Goal: Transaction & Acquisition: Purchase product/service

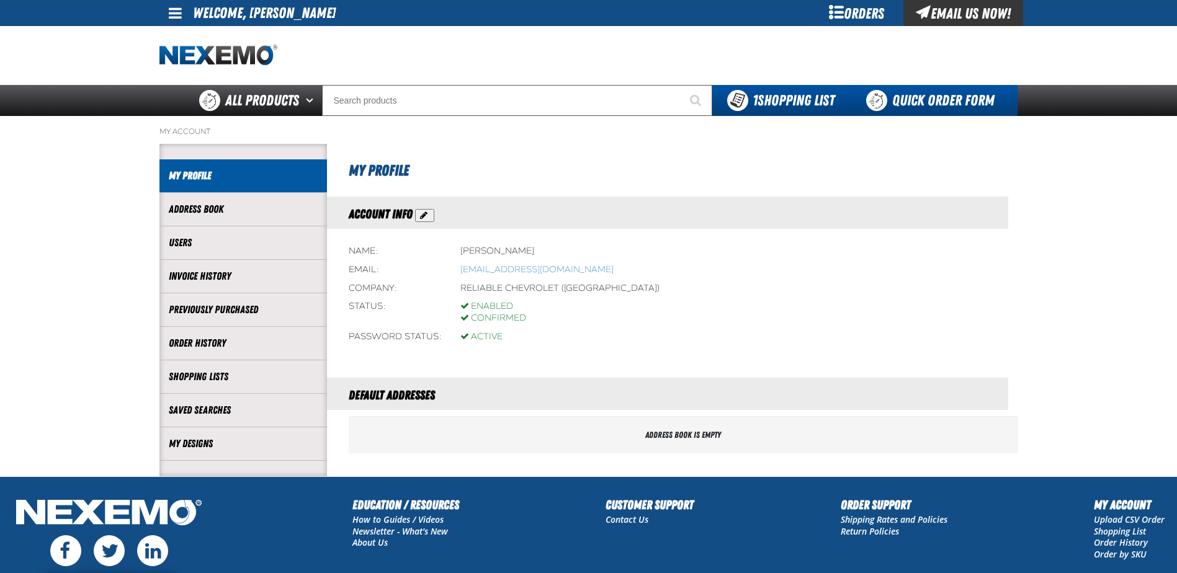
click at [911, 106] on link "Quick Order Form" at bounding box center [933, 100] width 168 height 31
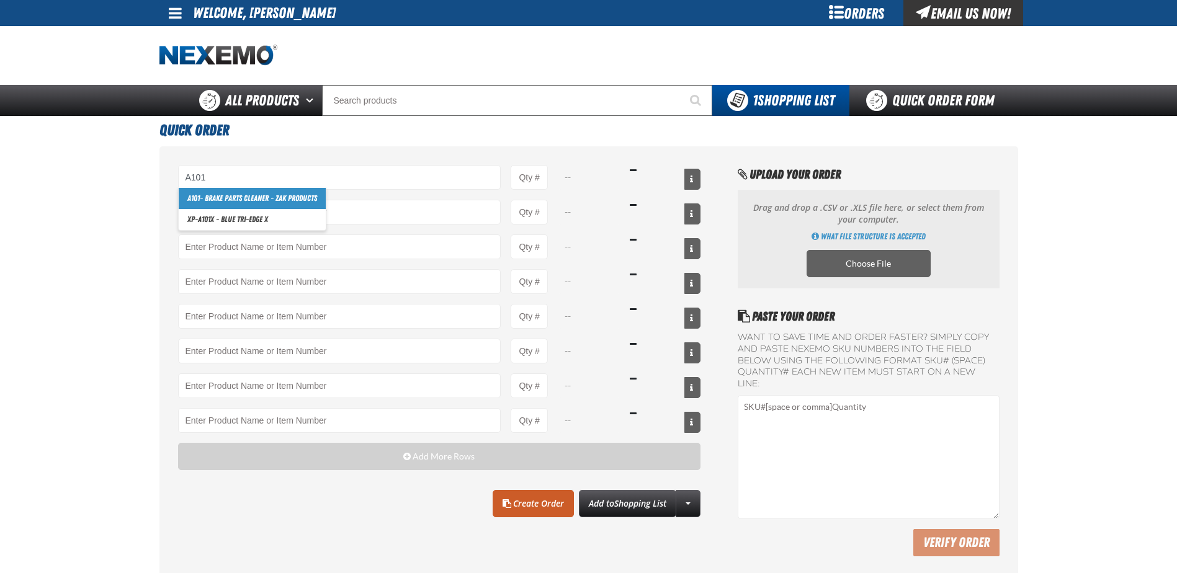
click at [254, 196] on link "A101 - Brake Parts Cleaner - ZAK Products" at bounding box center [252, 198] width 147 height 21
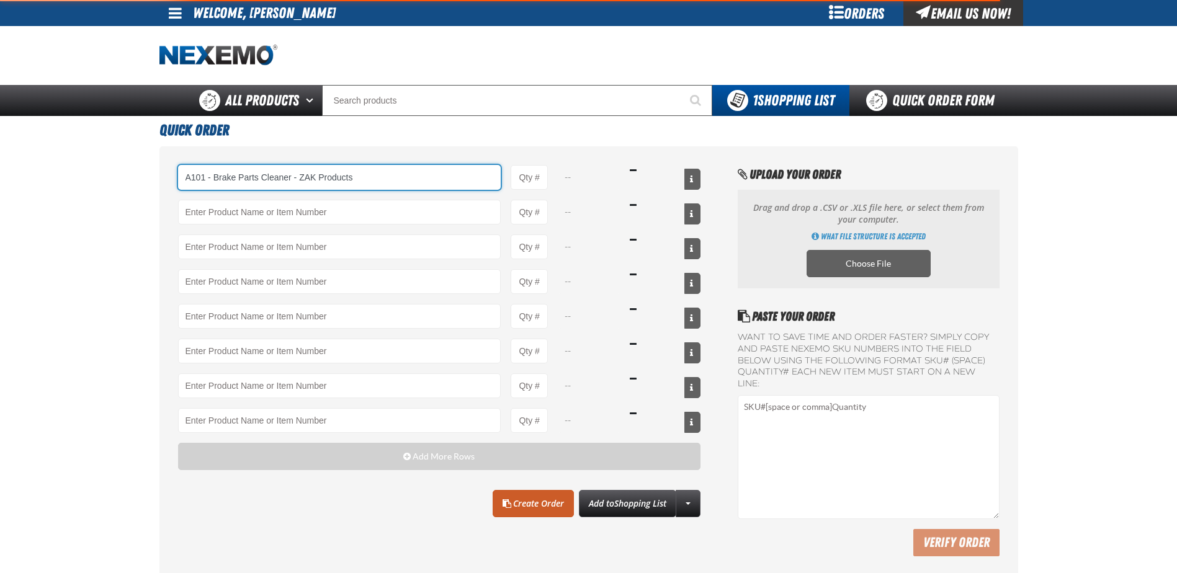
type input "A101 - Brake Parts Cleaner - ZAK Products"
type input "1"
select select "can"
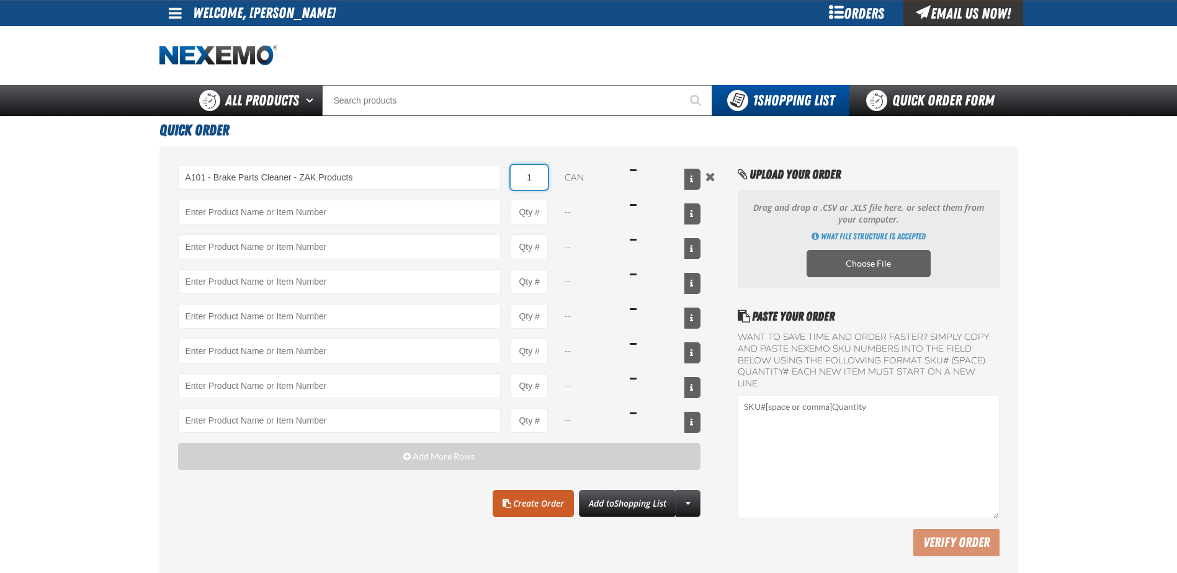
drag, startPoint x: 544, startPoint y: 174, endPoint x: 512, endPoint y: 182, distance: 33.3
click at [514, 181] on input "1" at bounding box center [529, 177] width 37 height 25
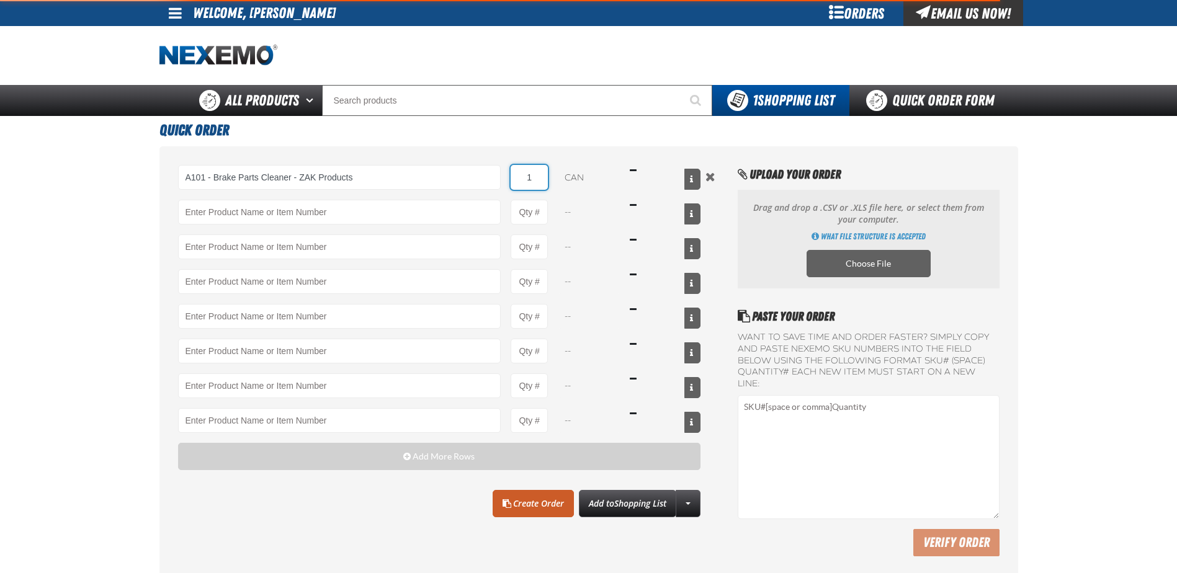
type input "A101 - Brake Parts Cleaner - ZAK Products"
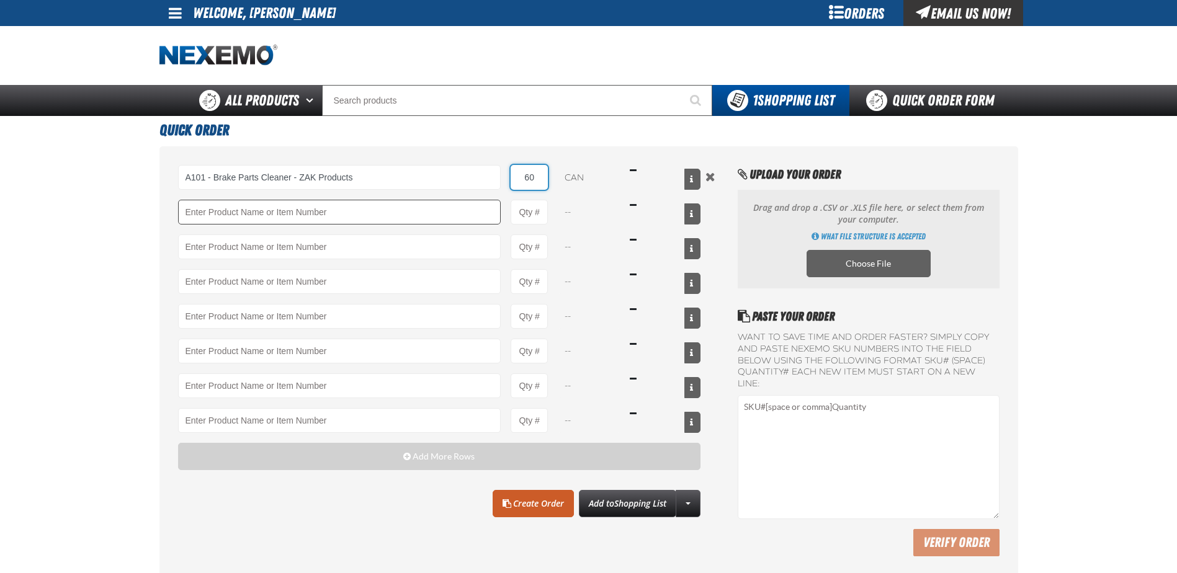
type input "60"
click at [367, 204] on input "Product" at bounding box center [339, 212] width 323 height 25
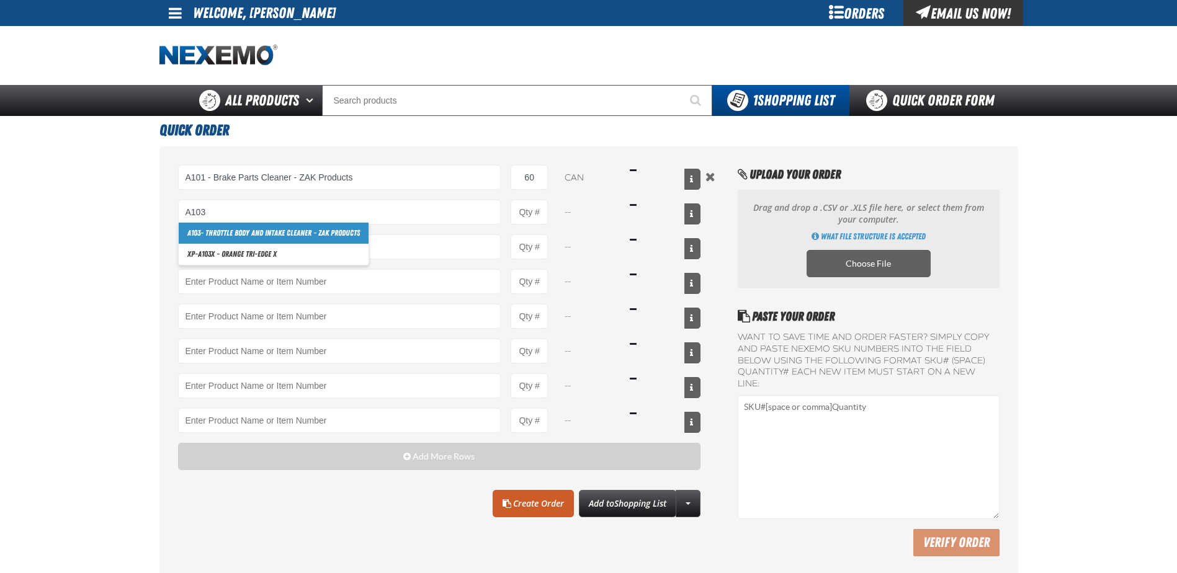
click at [329, 224] on link "A103 - Throttle Body and Intake Cleaner - ZAK Products" at bounding box center [274, 233] width 190 height 21
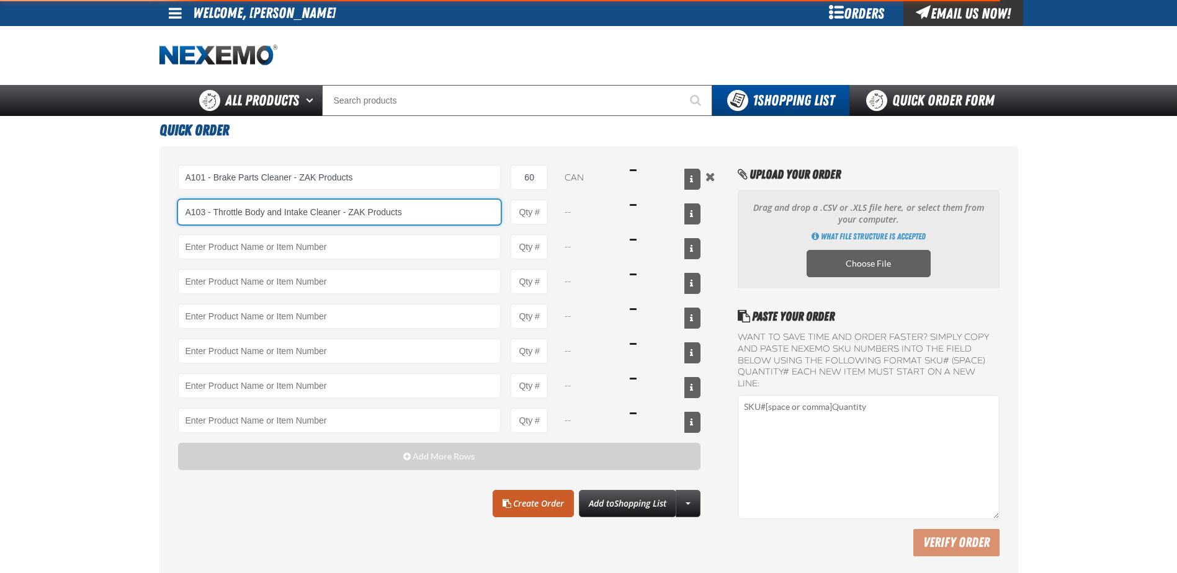
type input "A103 - Throttle Body and Intake Cleaner - ZAK Products"
type input "1"
select select "can"
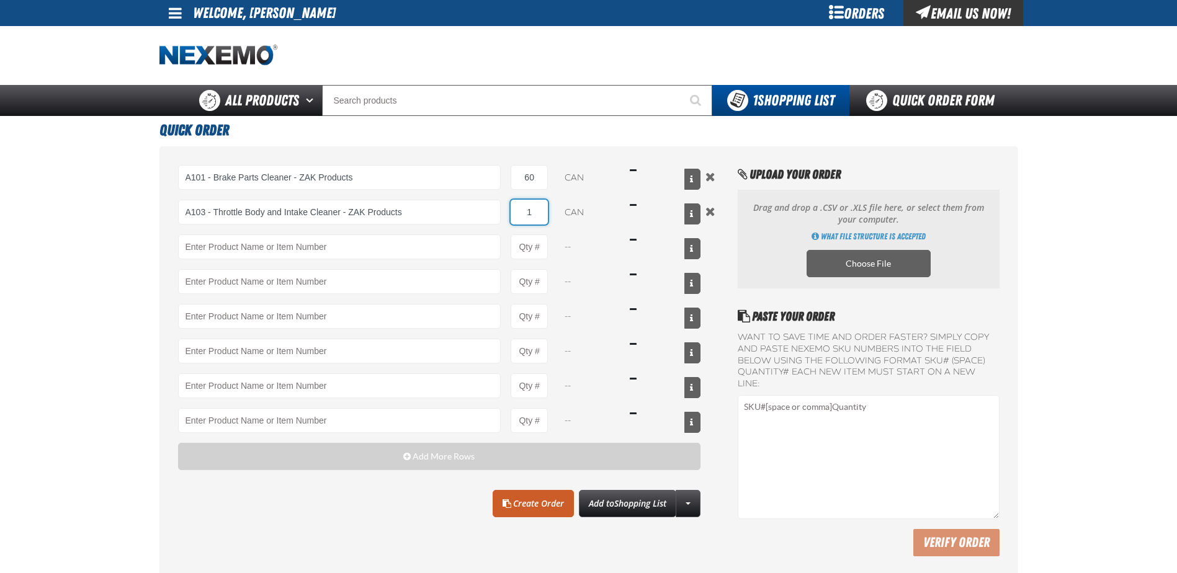
drag, startPoint x: 542, startPoint y: 217, endPoint x: 511, endPoint y: 217, distance: 31.7
click at [511, 217] on input "1" at bounding box center [529, 212] width 37 height 25
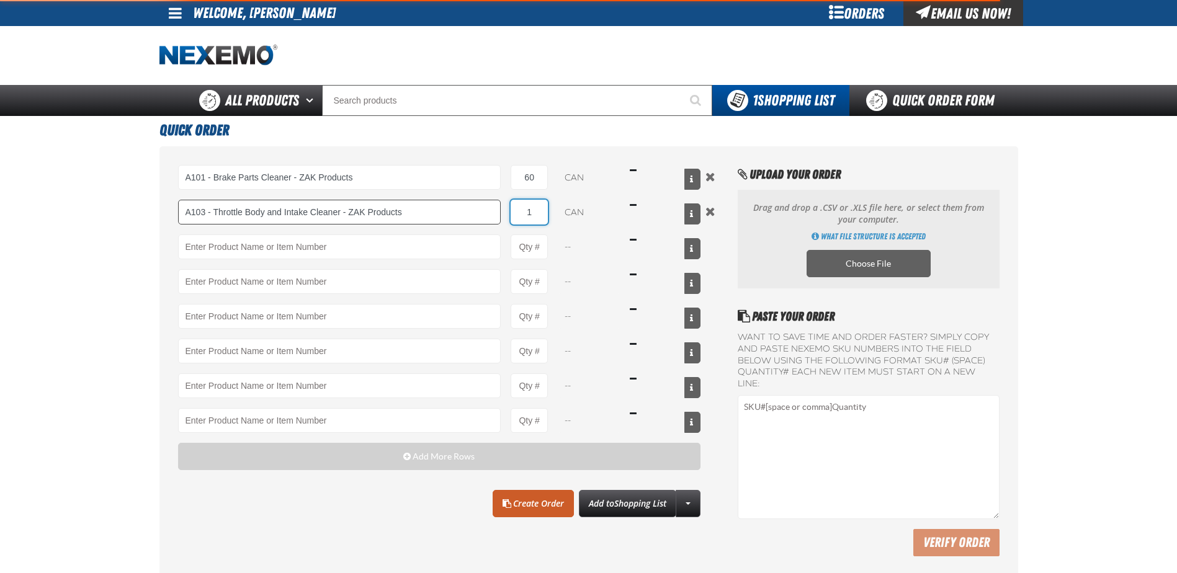
type input "A103 - Throttle Body and Intake Cleaner - ZAK Products"
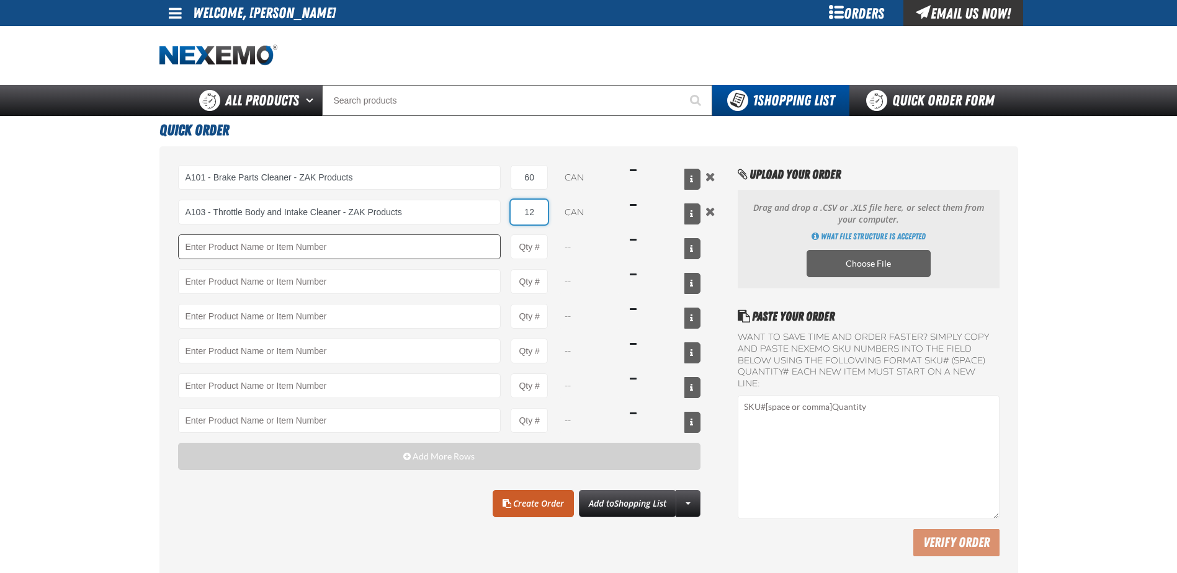
type input "12"
click at [408, 246] on input "Product" at bounding box center [339, 247] width 323 height 25
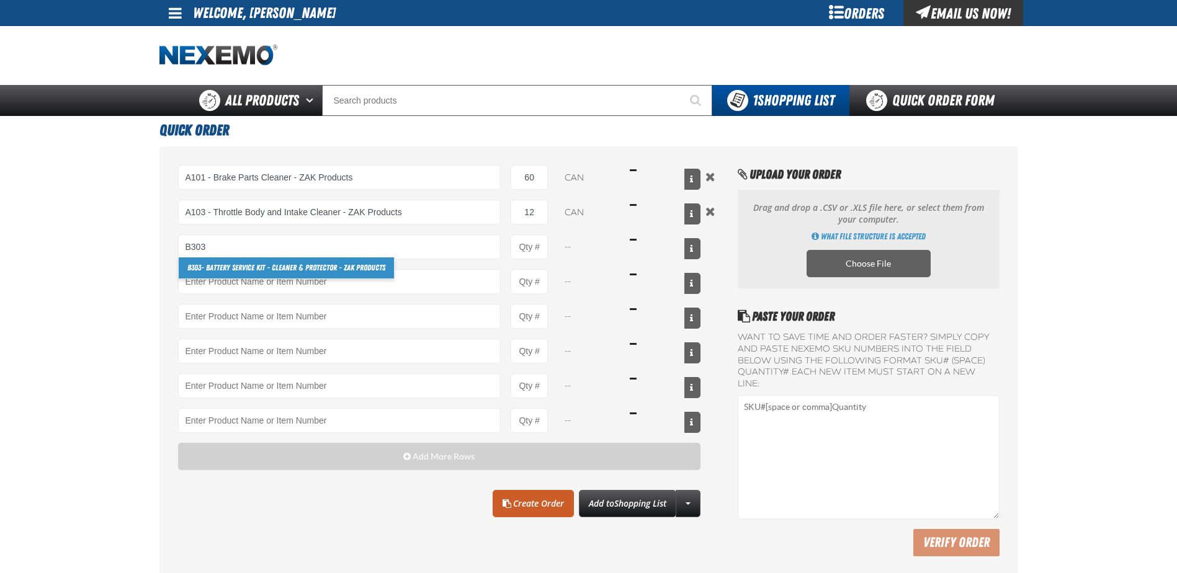
click at [342, 264] on link "B303 - Battery Service Kit - Cleaner & Protector - ZAK Products" at bounding box center [286, 268] width 215 height 21
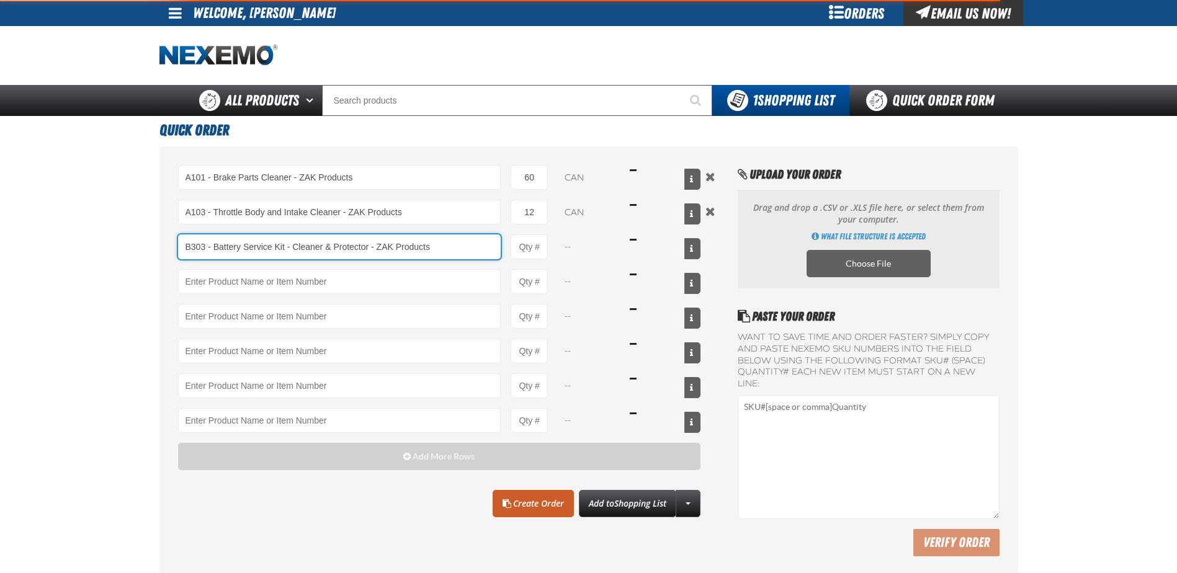
type input "B303 - Battery Service Kit - Cleaner &amp; Protector - ZAK Products"
type input "1"
select select "kit"
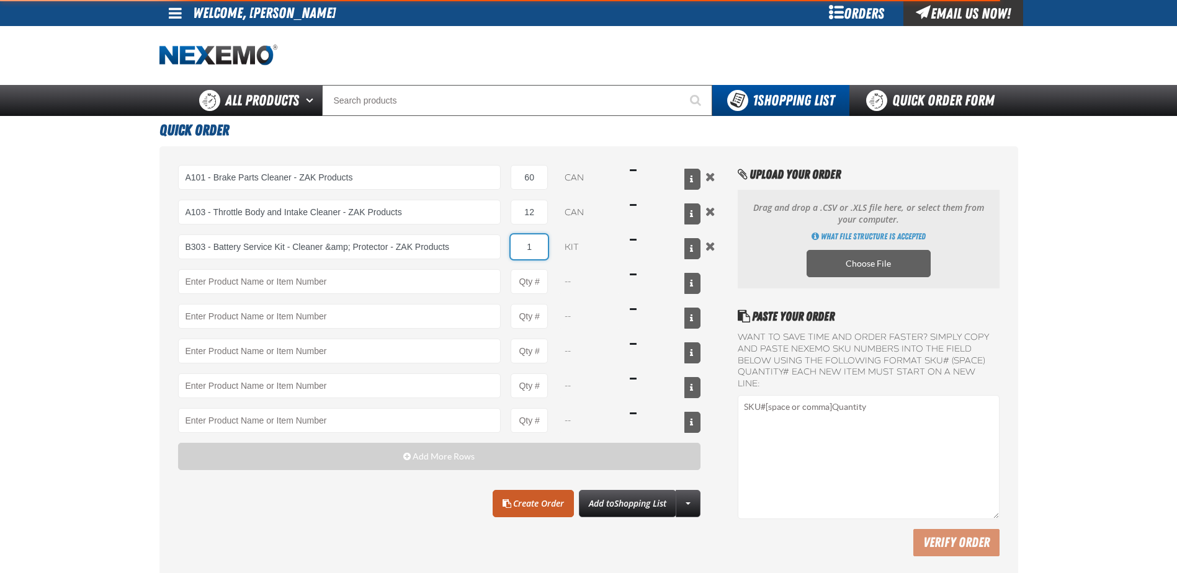
drag, startPoint x: 544, startPoint y: 251, endPoint x: 502, endPoint y: 243, distance: 43.0
click at [513, 248] on input "1" at bounding box center [529, 247] width 37 height 25
type input "B303 - Battery Service Kit - Cleaner &amp; Protector - ZAK Products"
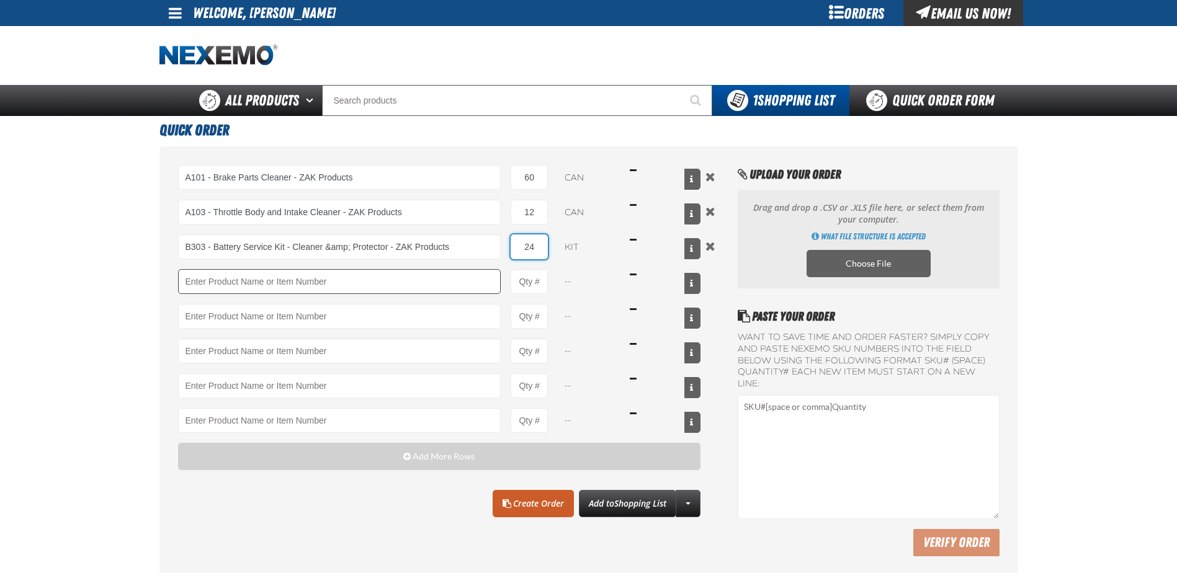
type input "24"
click at [389, 280] on input "Product" at bounding box center [339, 281] width 323 height 25
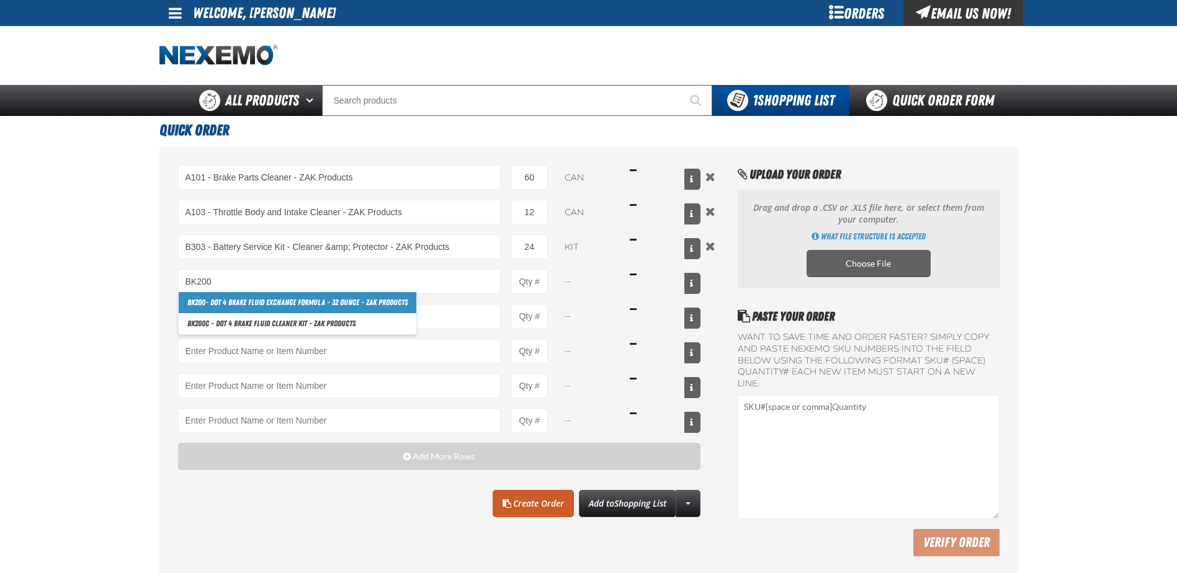
click at [289, 300] on link "BK200 - DOT 4 Brake Fluid Exchange Formula - 32 Ounce - ZAK Products" at bounding box center [298, 302] width 238 height 21
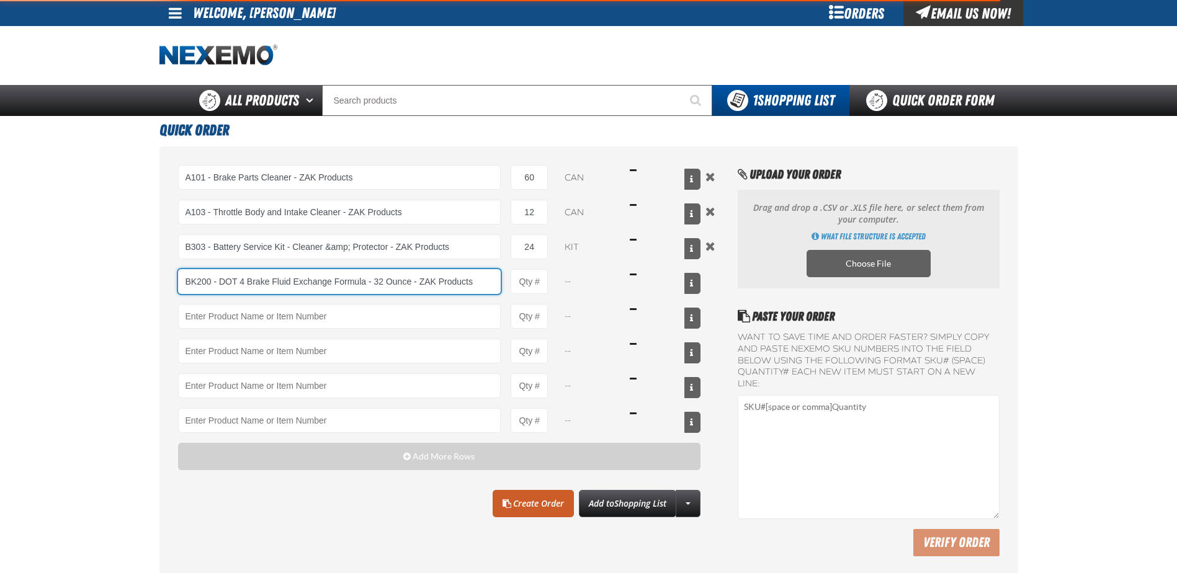
type input "BK200 - DOT 4 Brake Fluid Exchange Formula - 32 Ounce - ZAK Products"
type input "1"
select select "bottle"
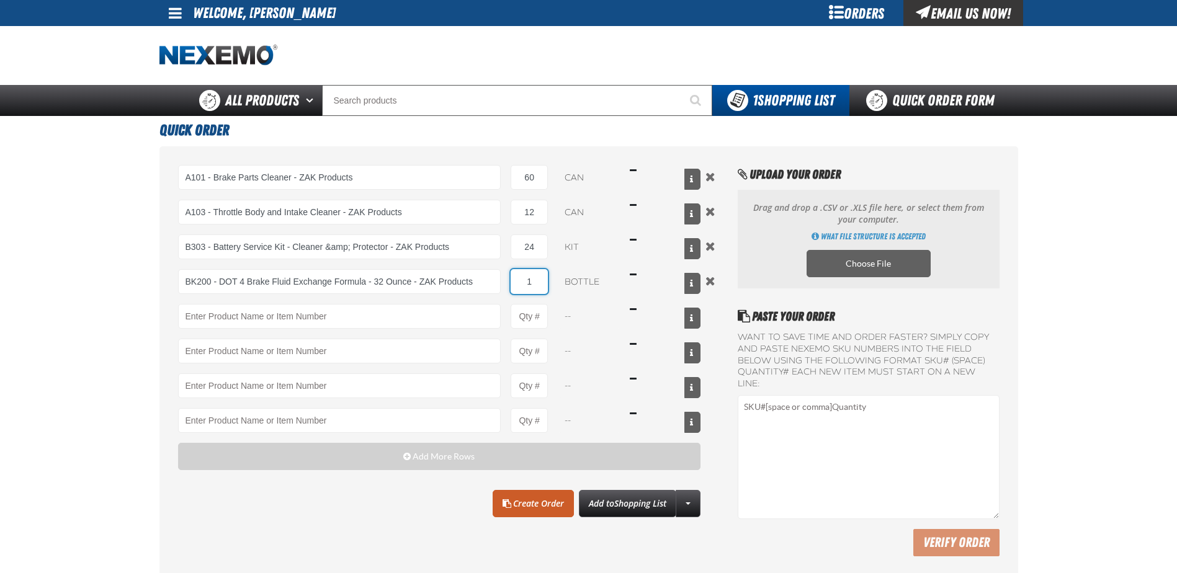
drag, startPoint x: 539, startPoint y: 279, endPoint x: 521, endPoint y: 284, distance: 18.7
click at [521, 284] on input "1" at bounding box center [529, 281] width 37 height 25
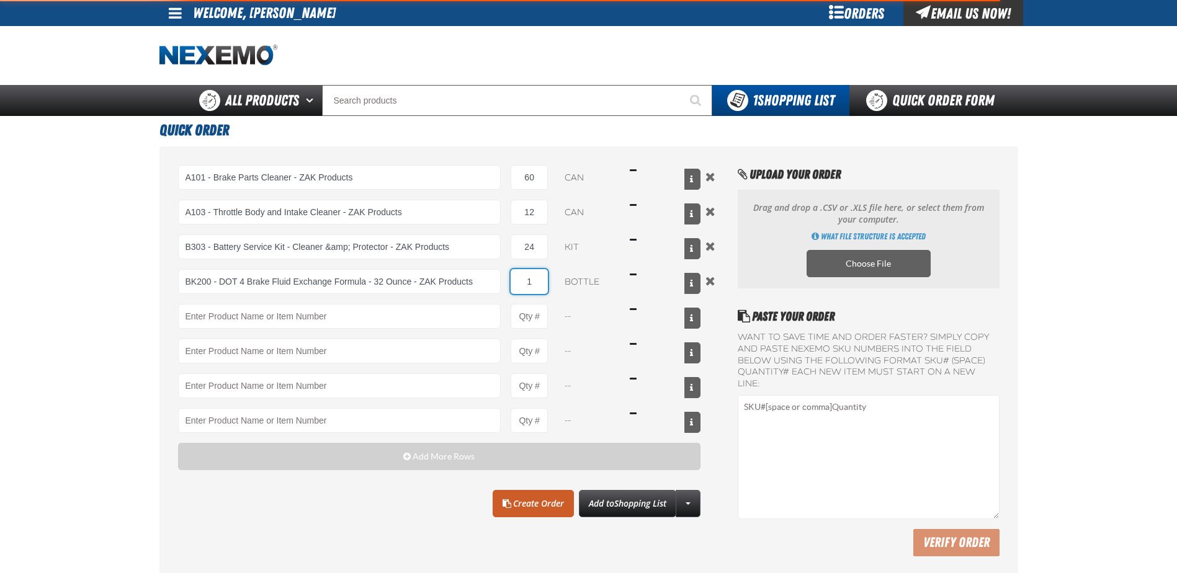
type input "BK200 - DOT 4 Brake Fluid Exchange Formula - 32 Ounce - ZAK Products"
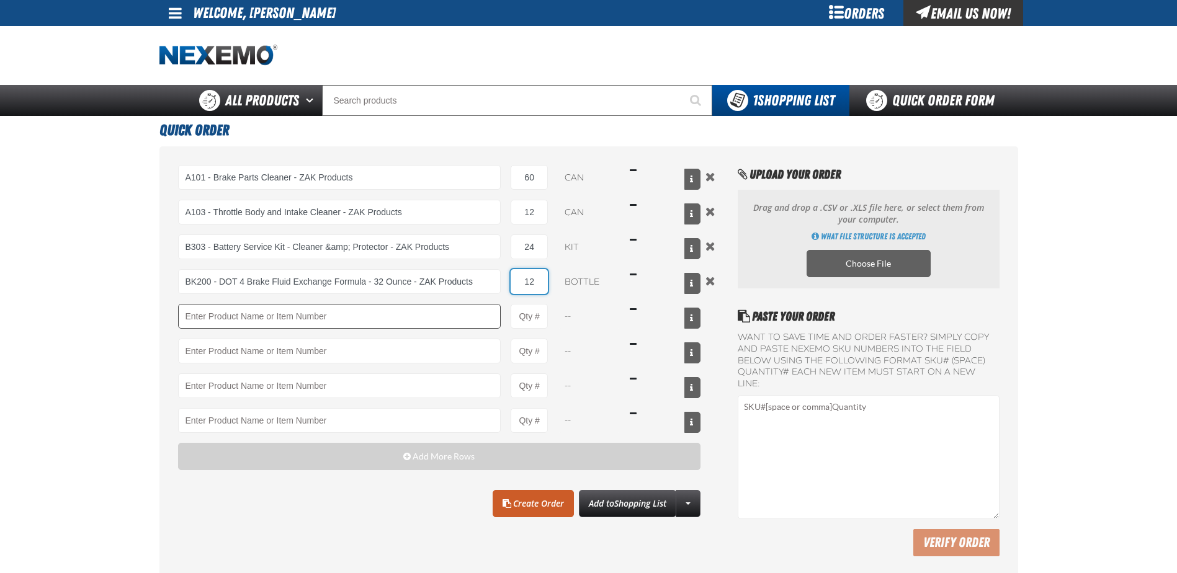
type input "12"
click at [267, 322] on input "Product" at bounding box center [339, 316] width 323 height 25
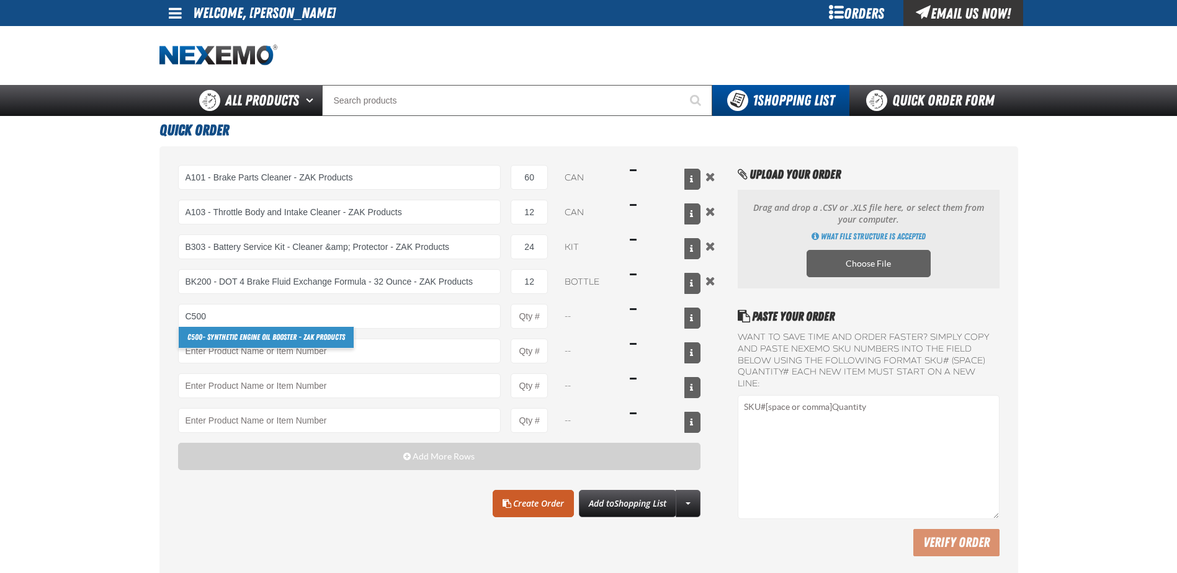
click at [256, 337] on link "C500 - Synthetic Engine Oil Booster - ZAK Products" at bounding box center [266, 337] width 175 height 21
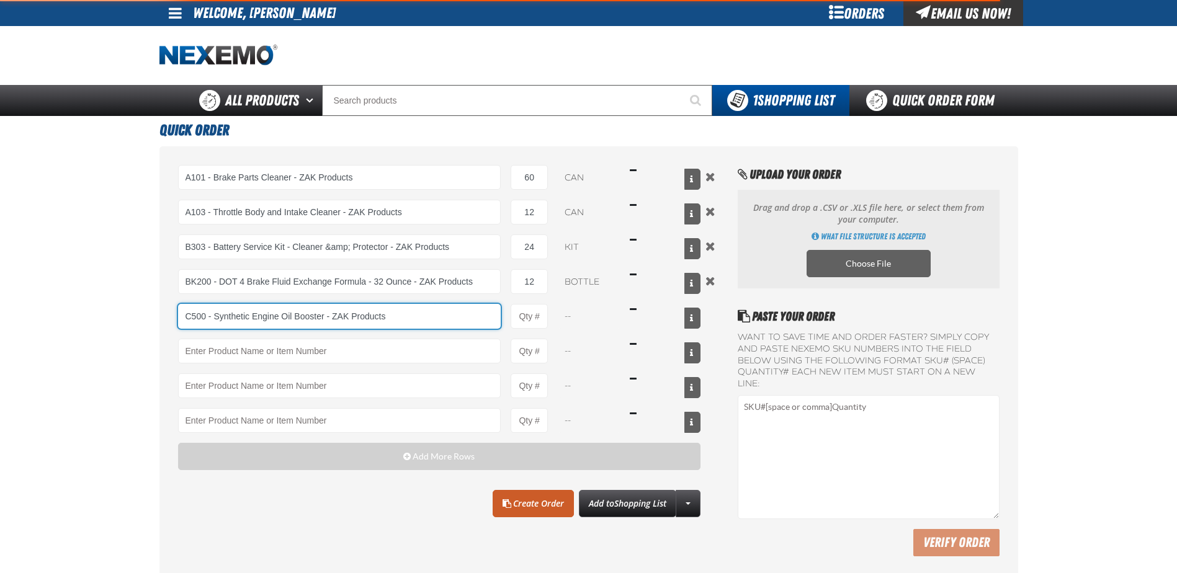
type input "C500 - Synthetic Engine Oil Booster - ZAK Products"
type input "1"
select select "bottle"
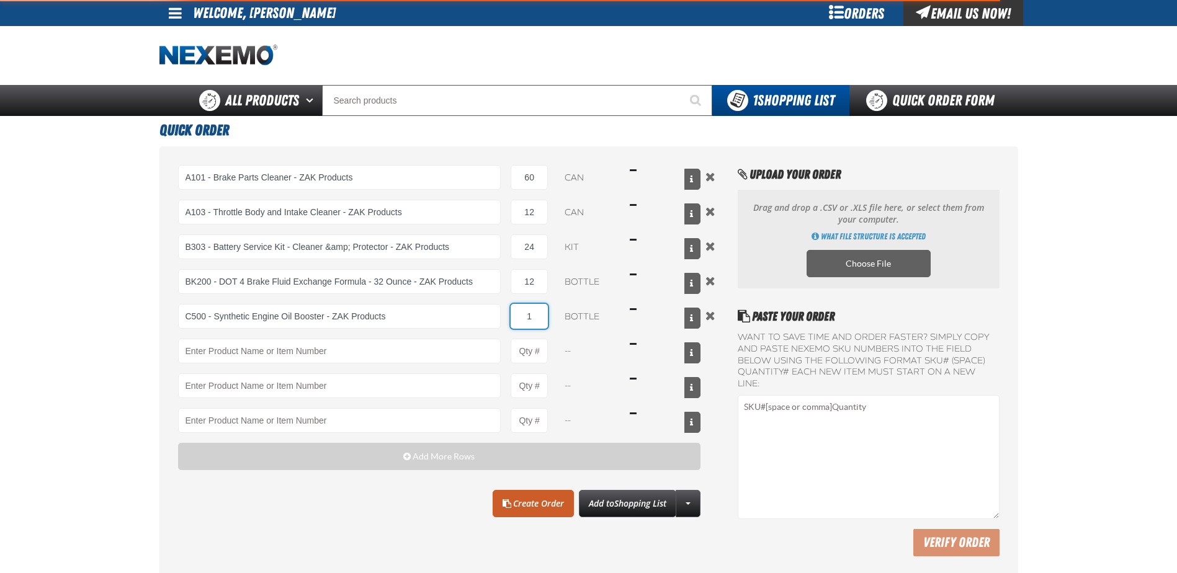
drag, startPoint x: 538, startPoint y: 320, endPoint x: 504, endPoint y: 318, distance: 33.6
click at [504, 318] on div "C500 - Synthetic Engine Oil Booster - ZAK Products C500 - Synthetic Engine Oil …" at bounding box center [439, 316] width 523 height 25
type input "C500 - Synthetic Engine Oil Booster - ZAK Products"
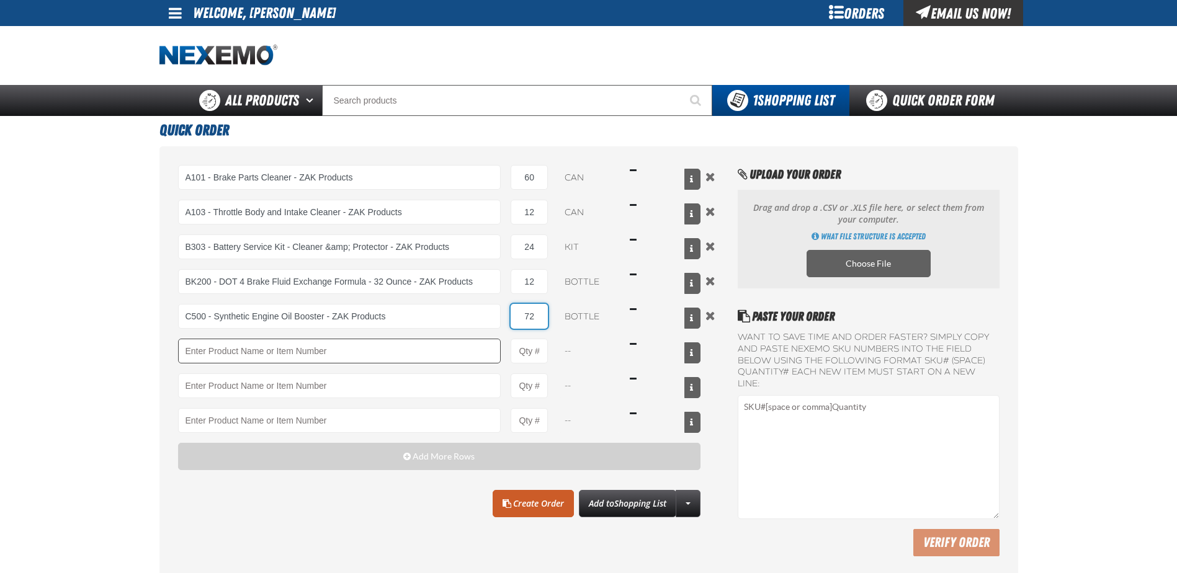
type input "72"
click at [292, 347] on input "Product" at bounding box center [339, 351] width 323 height 25
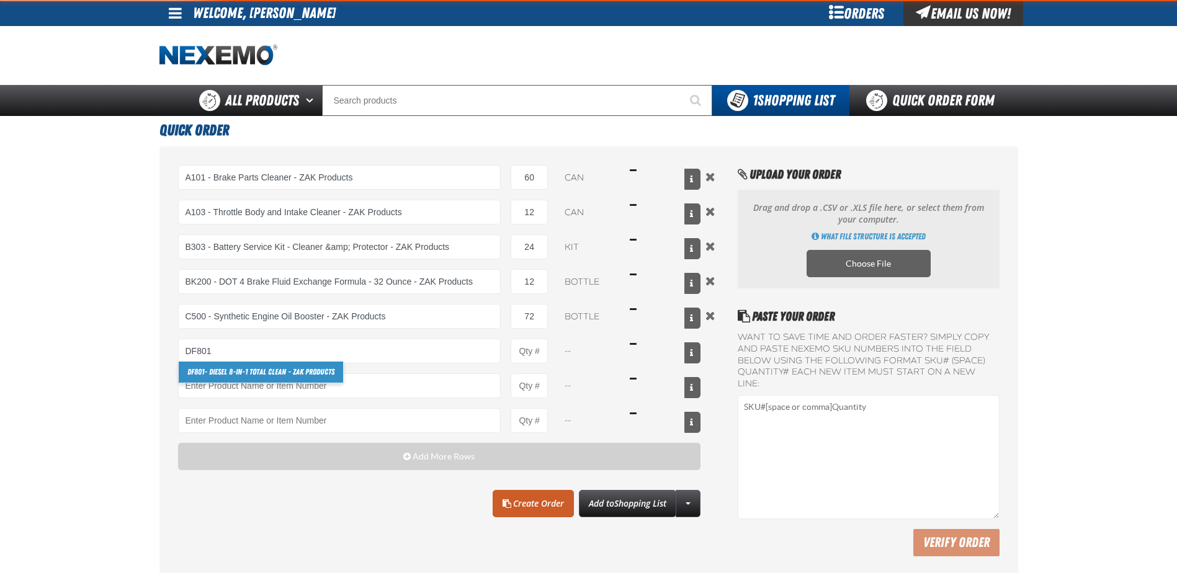
click at [261, 370] on link "DF801 - DIESEL 8-in-1 TOTAL CLEAN - ZAK Products" at bounding box center [261, 372] width 164 height 21
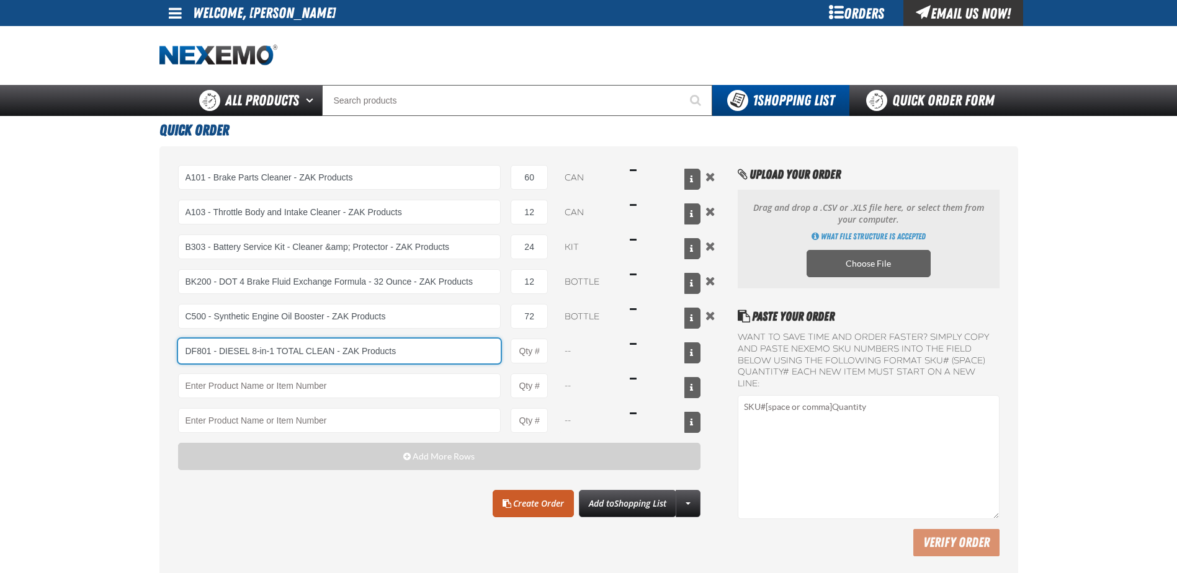
type input "DF801 - DIESEL 8-in-1 TOTAL CLEAN - ZAK Products"
type input "1"
select select "bottle"
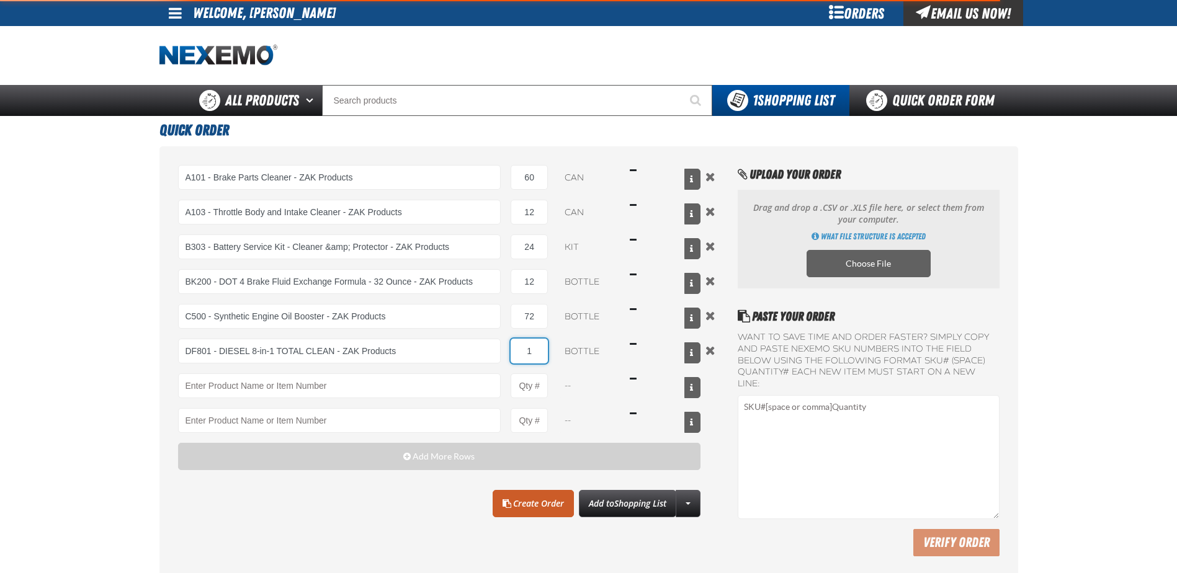
drag, startPoint x: 532, startPoint y: 354, endPoint x: 524, endPoint y: 354, distance: 7.4
click at [524, 354] on input "1" at bounding box center [529, 351] width 37 height 25
type input "DF801 - DIESEL 8-in-1 TOTAL CLEAN - ZAK Products"
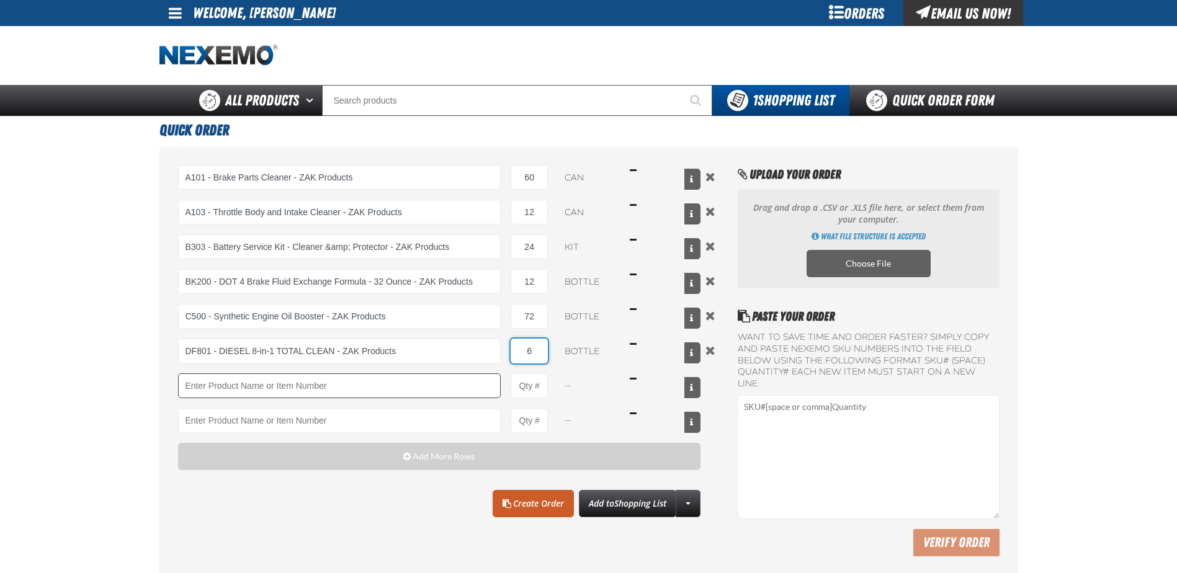
type input "6"
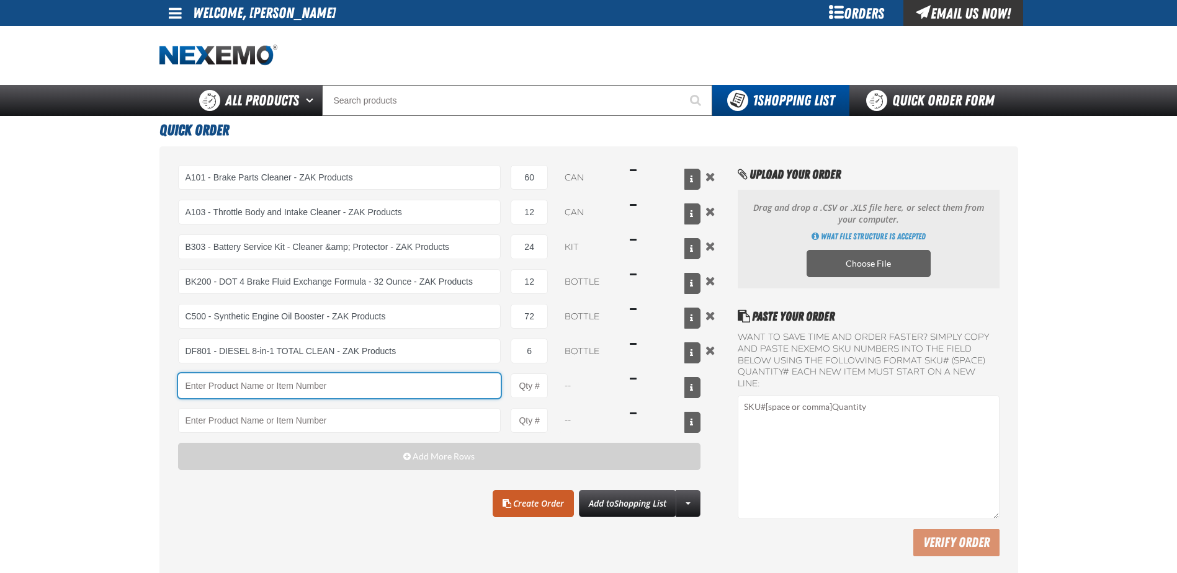
click at [411, 388] on input "Product" at bounding box center [339, 386] width 323 height 25
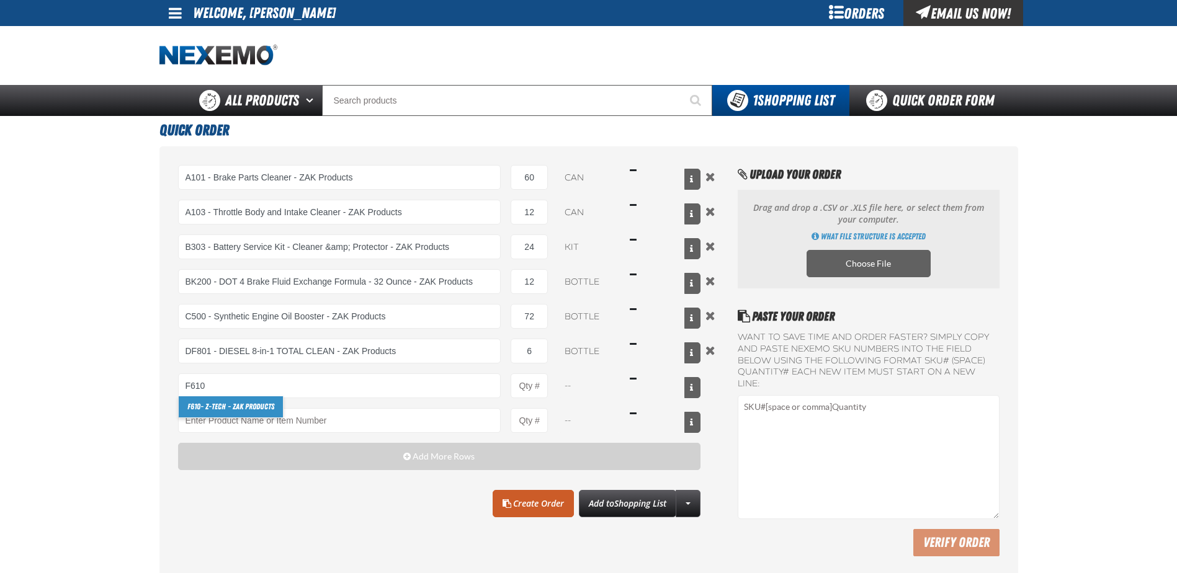
click at [248, 407] on link "F610 - Z-Tech - ZAK Products" at bounding box center [231, 407] width 104 height 21
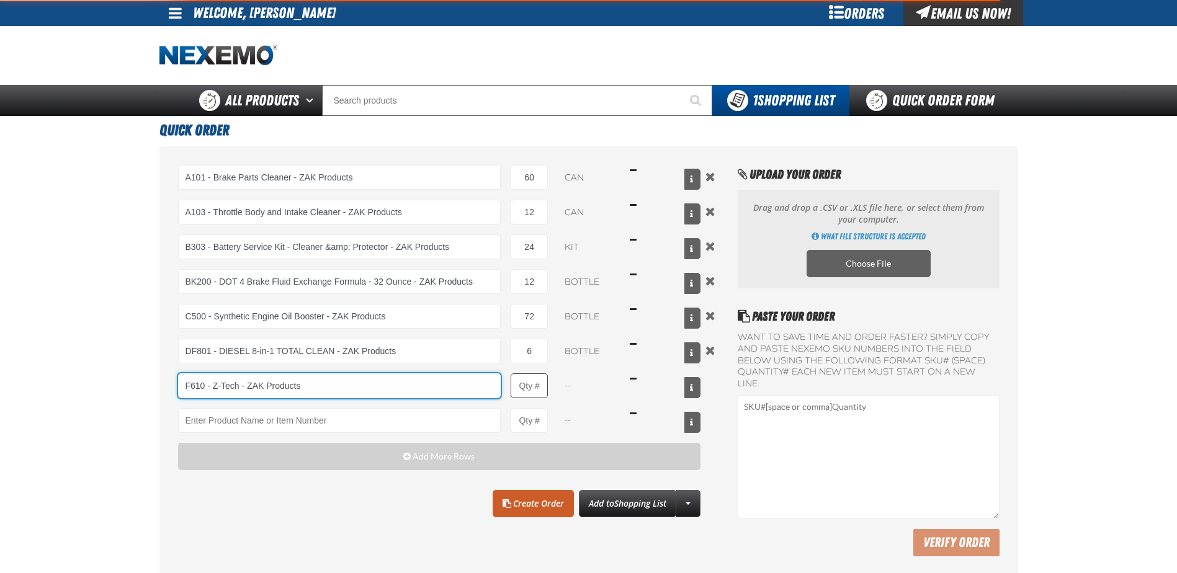
type input "F610 - Z-Tech - ZAK Products"
type input "1"
select select "bottle"
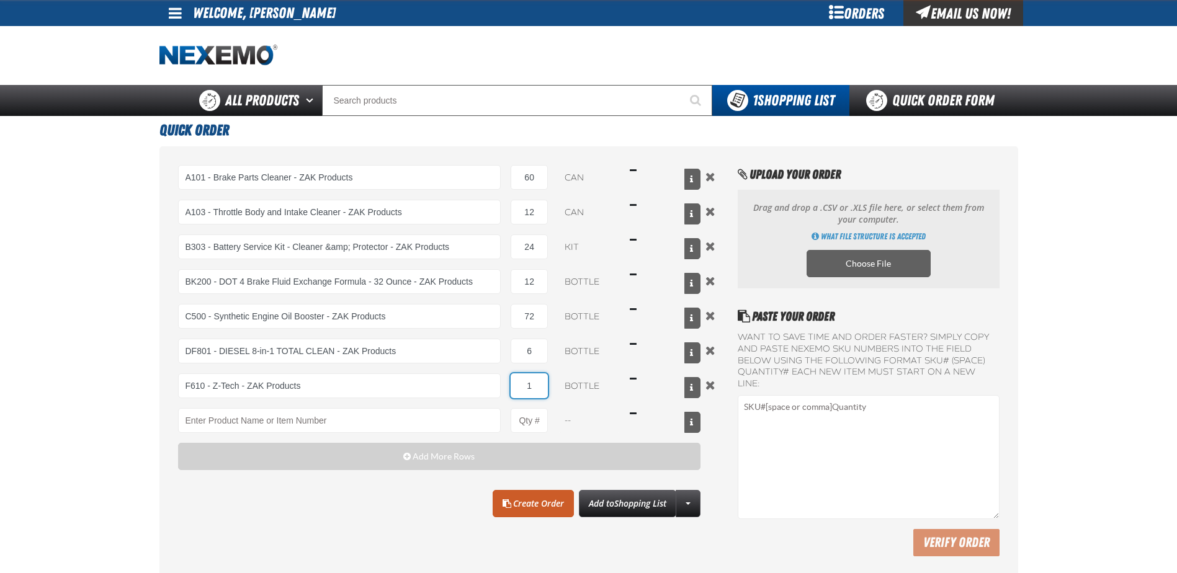
drag, startPoint x: 538, startPoint y: 385, endPoint x: 509, endPoint y: 380, distance: 29.7
click at [514, 387] on input "1" at bounding box center [529, 386] width 37 height 25
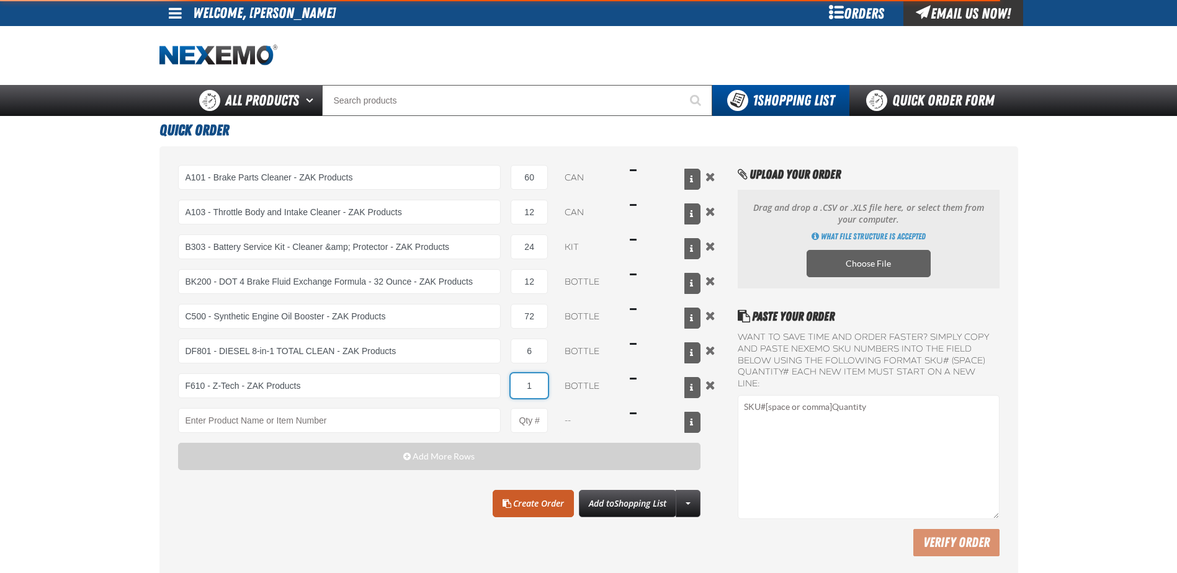
type input "F610 - Z-Tech - ZAK Products"
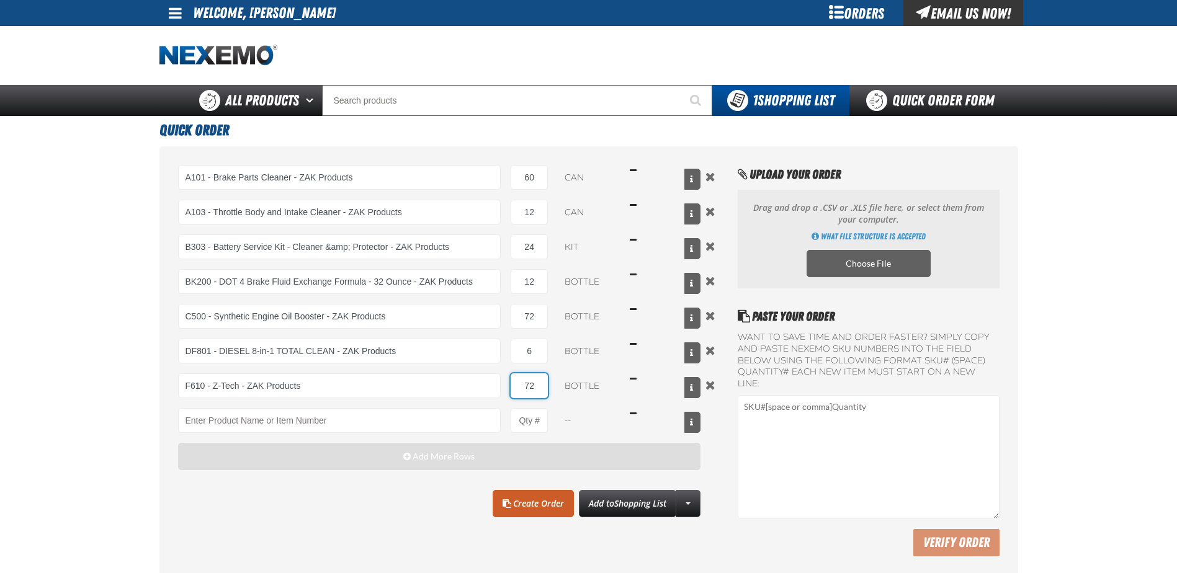
type input "72"
click at [432, 456] on span "Add More Rows" at bounding box center [444, 457] width 62 height 10
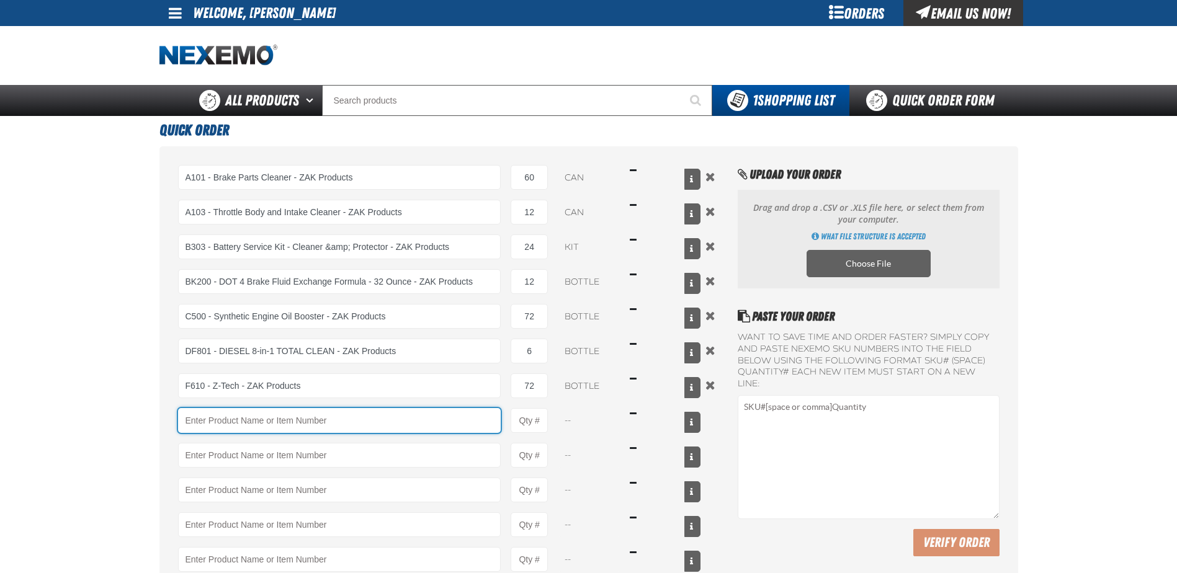
click at [362, 422] on input "Product" at bounding box center [339, 420] width 323 height 25
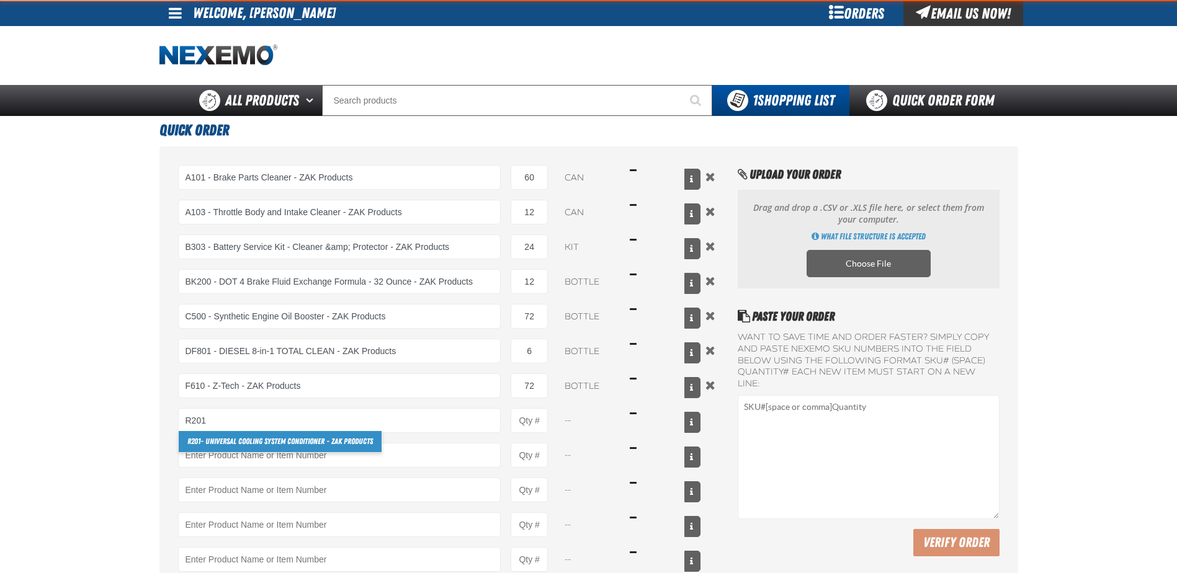
click at [258, 443] on link "R201 - Universal Cooling System Conditioner - ZAK Products" at bounding box center [280, 441] width 203 height 21
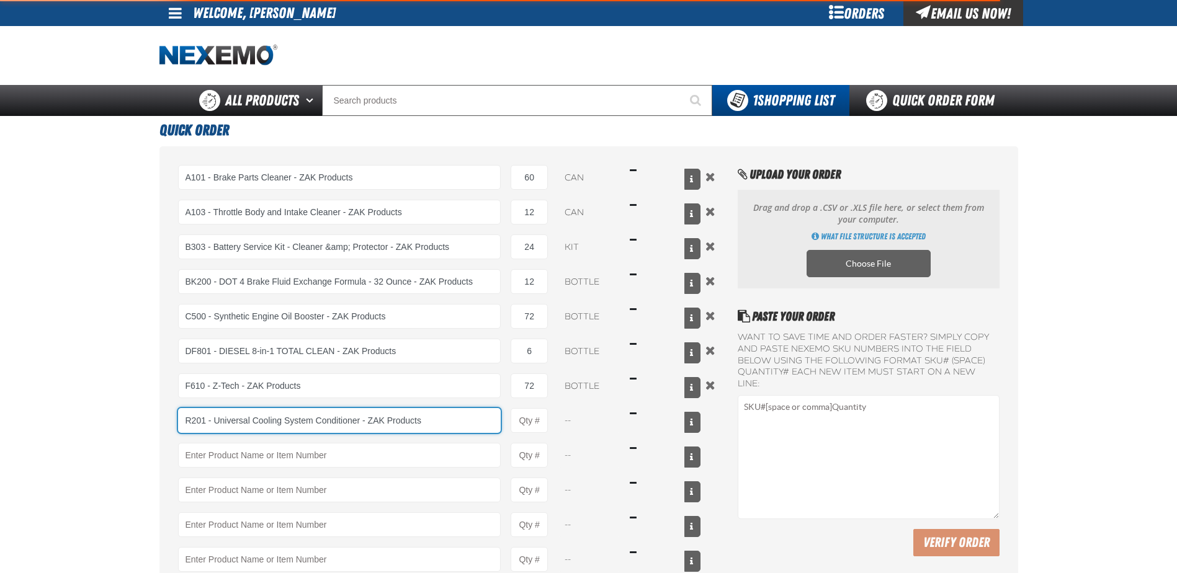
type input "R201 - Universal Cooling System Conditioner - ZAK Products"
type input "1"
select select "bottle"
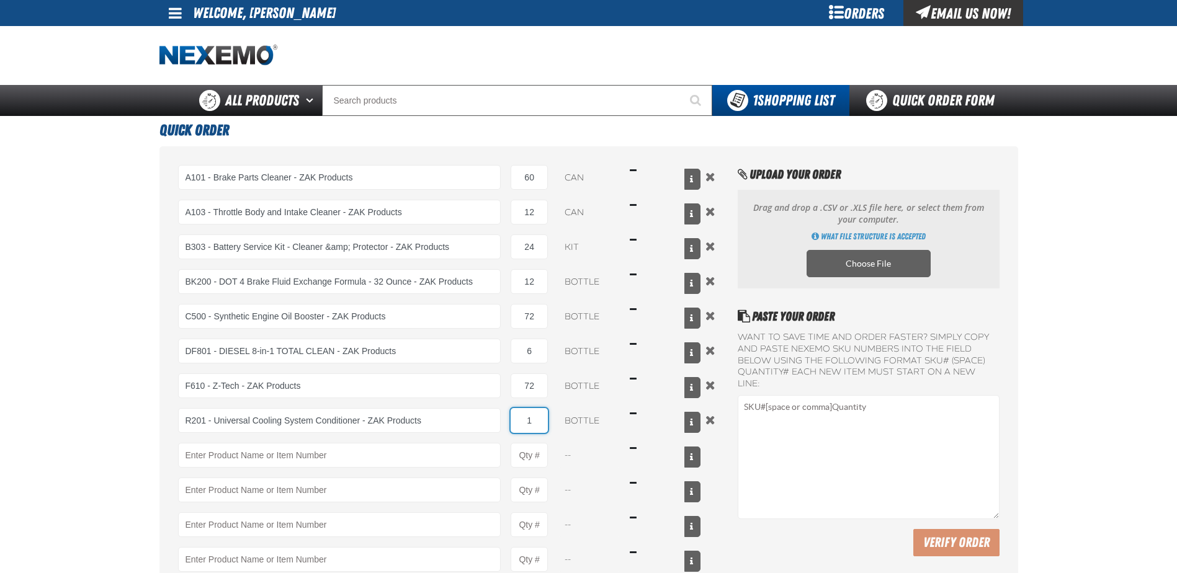
drag, startPoint x: 526, startPoint y: 419, endPoint x: 514, endPoint y: 417, distance: 12.7
click at [517, 419] on input "1" at bounding box center [529, 420] width 37 height 25
type input "R201 - Universal Cooling System Conditioner - ZAK Products"
type input "24"
click at [323, 449] on input "Product" at bounding box center [339, 455] width 323 height 25
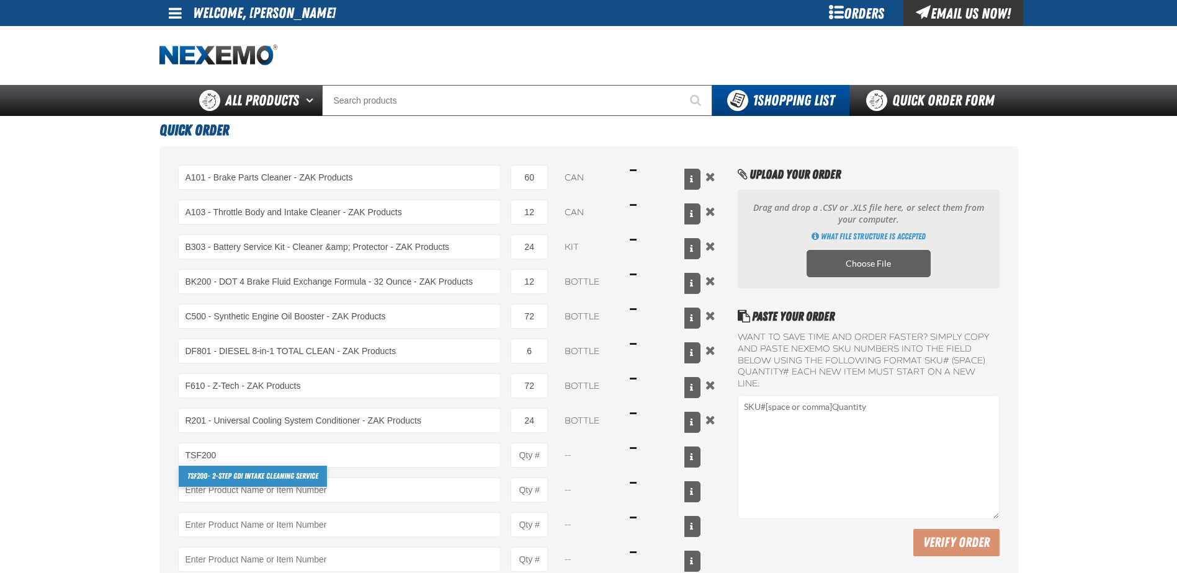
click at [257, 481] on link "TSF200 - 2-Step GDI Intake Cleaning Service" at bounding box center [253, 476] width 148 height 21
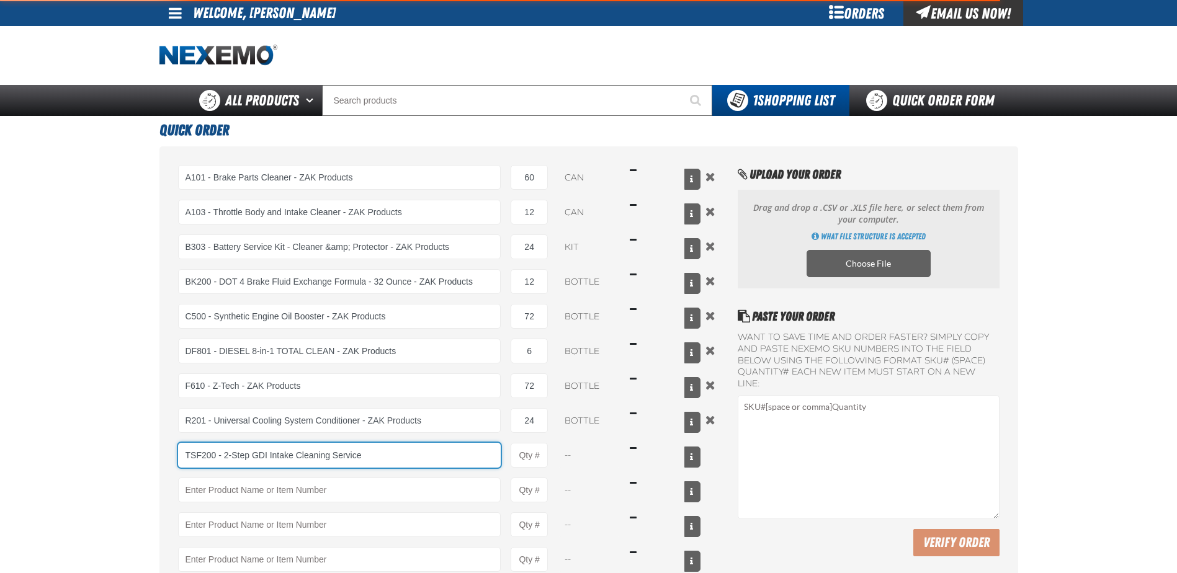
type input "TSF200 - 2-Step GDI Intake Cleaning Service"
type input "1"
select select "kit"
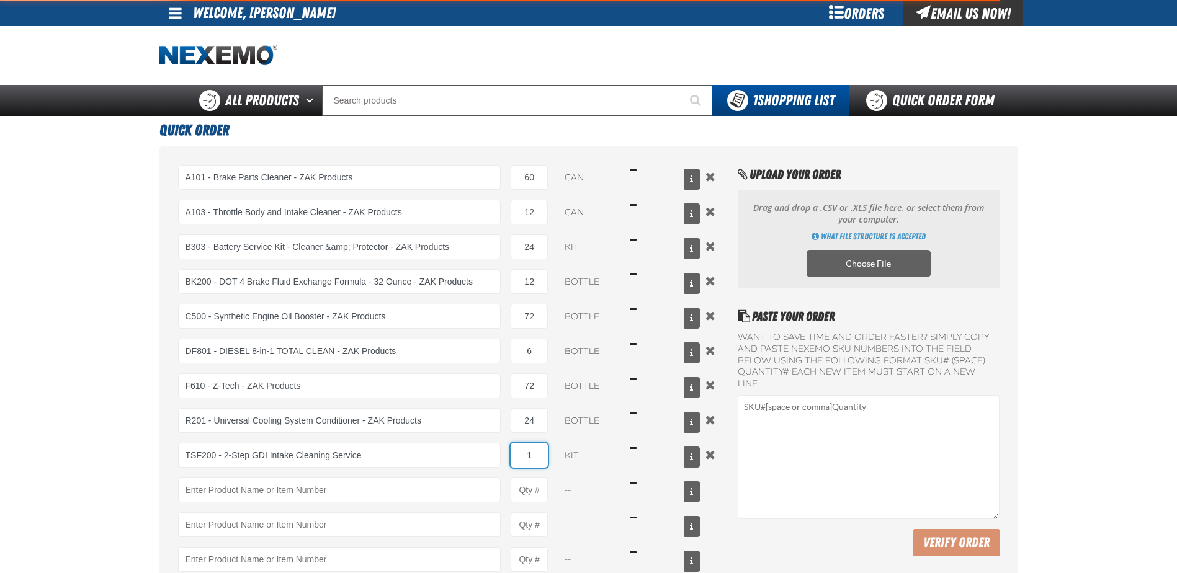
drag, startPoint x: 531, startPoint y: 454, endPoint x: 522, endPoint y: 454, distance: 9.3
click at [522, 454] on input "1" at bounding box center [529, 455] width 37 height 25
type input "TSF200 - 2-Step GDI Intake Cleaning Service"
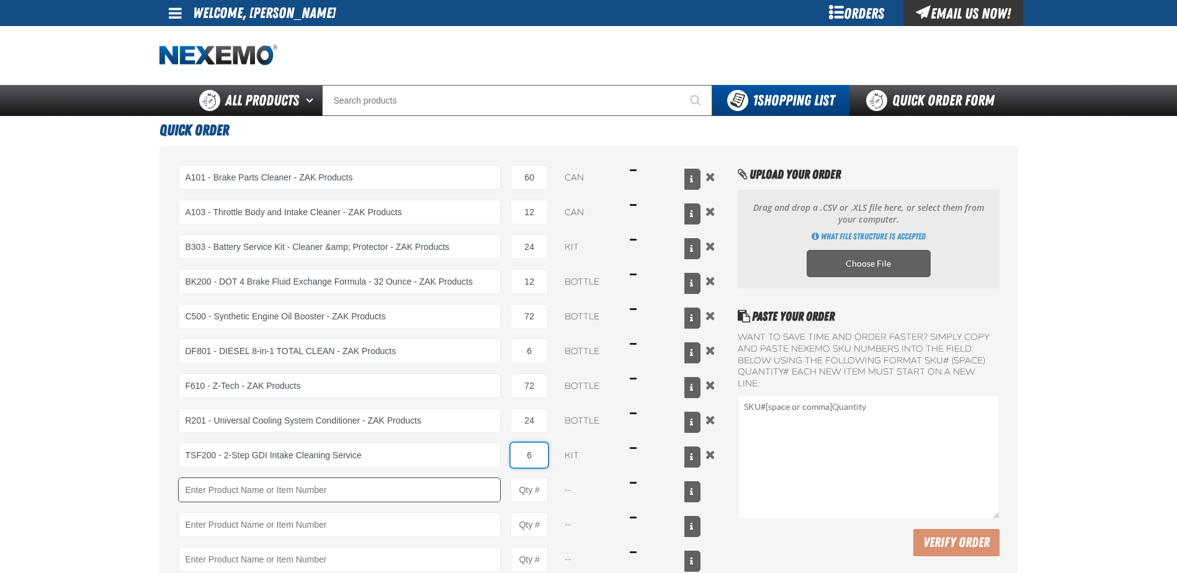
type input "6"
click at [356, 485] on input "Product" at bounding box center [339, 490] width 323 height 25
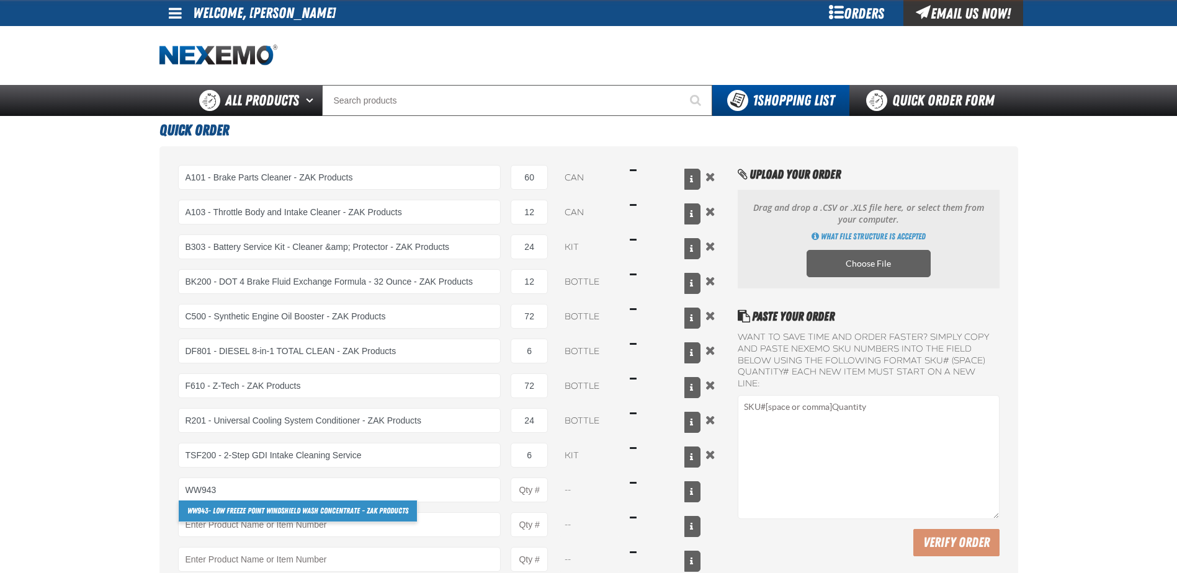
click at [292, 508] on link "WW943 - Low Freeze Point Windshield Wash Concentrate - ZAK Products" at bounding box center [298, 511] width 238 height 21
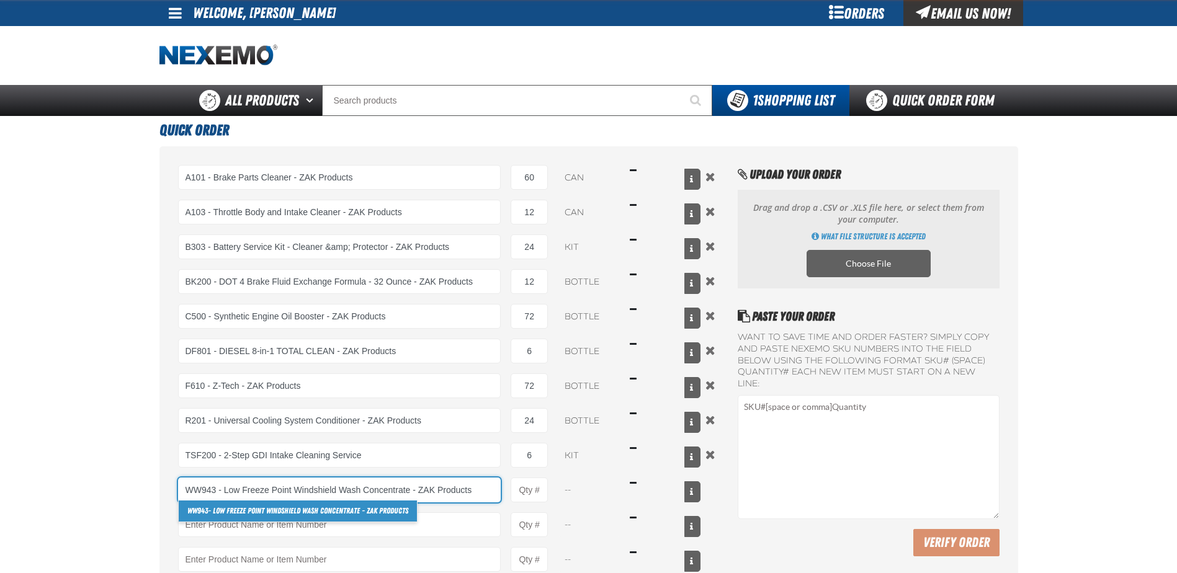
type input "WW943 - Low Freeze Point Windshield Wash Concentrate - ZAK Products"
type input "1"
select select "bottle"
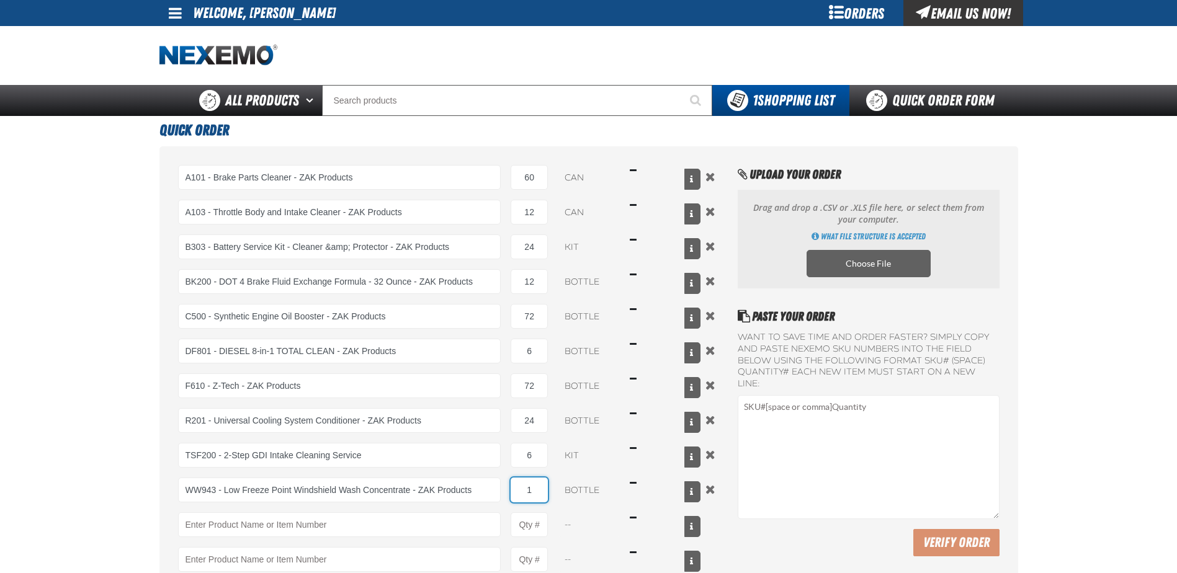
drag, startPoint x: 536, startPoint y: 490, endPoint x: 523, endPoint y: 493, distance: 12.8
click at [523, 493] on input "1" at bounding box center [529, 490] width 37 height 25
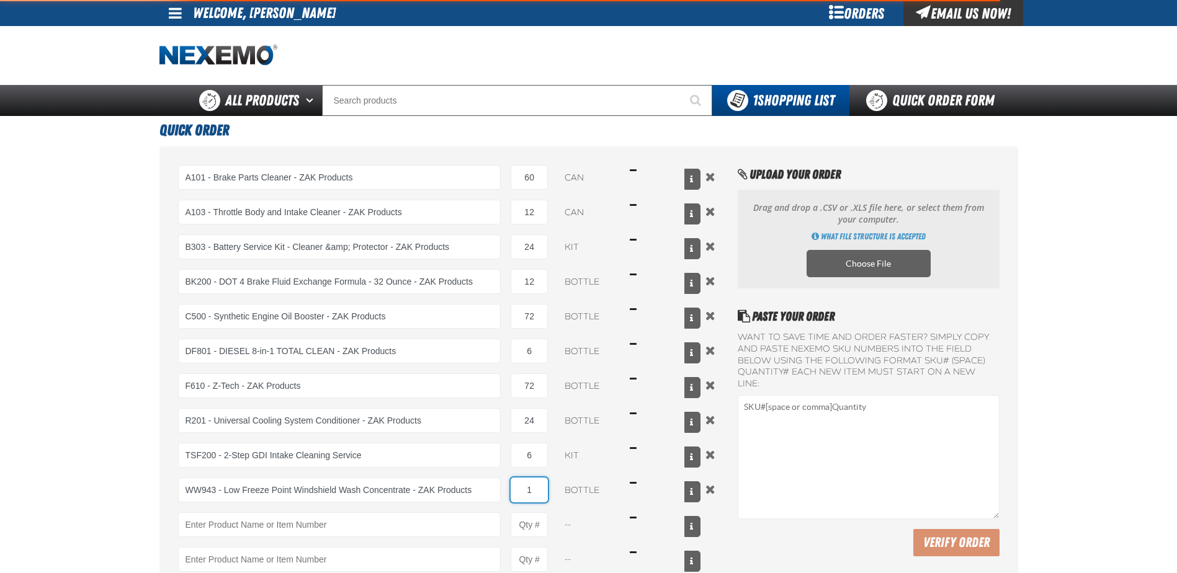
type input "WW943 - Low Freeze Point Windshield Wash Concentrate - ZAK Products"
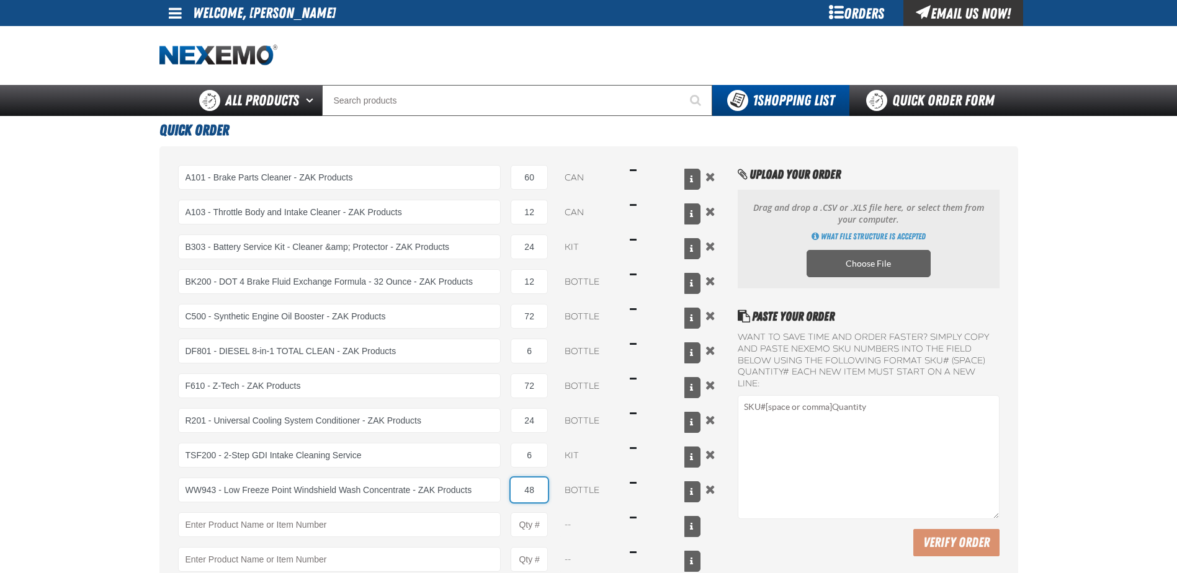
type input "48"
click at [0, 423] on html "Skip to Main Content Staging Site 5.1 Upgrade Site My Account My Account Suppor…" at bounding box center [588, 477] width 1177 height 954
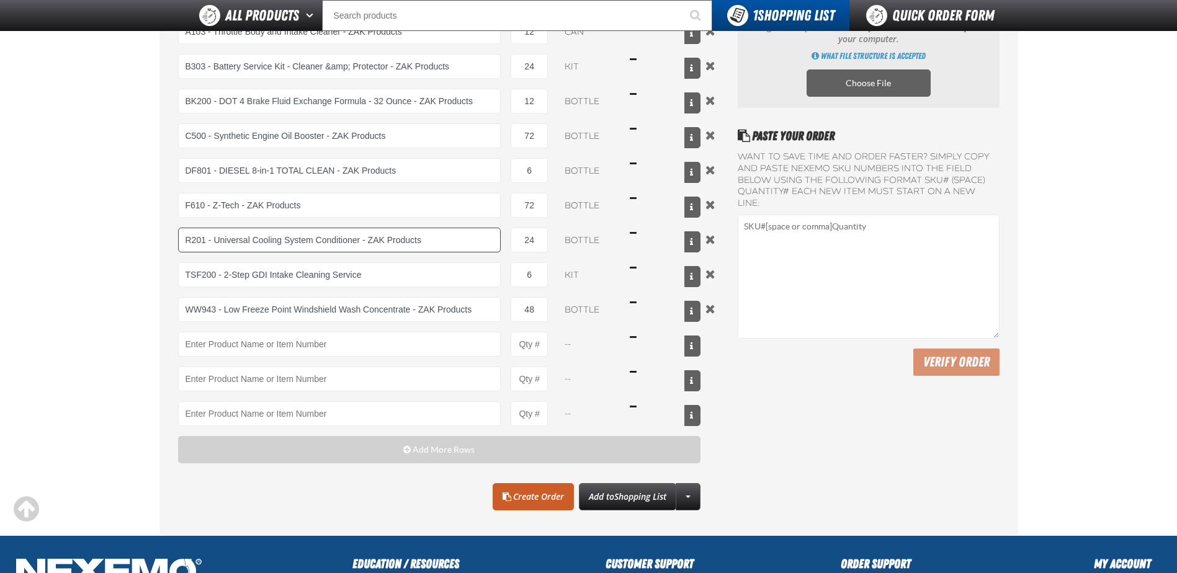
scroll to position [186, 0]
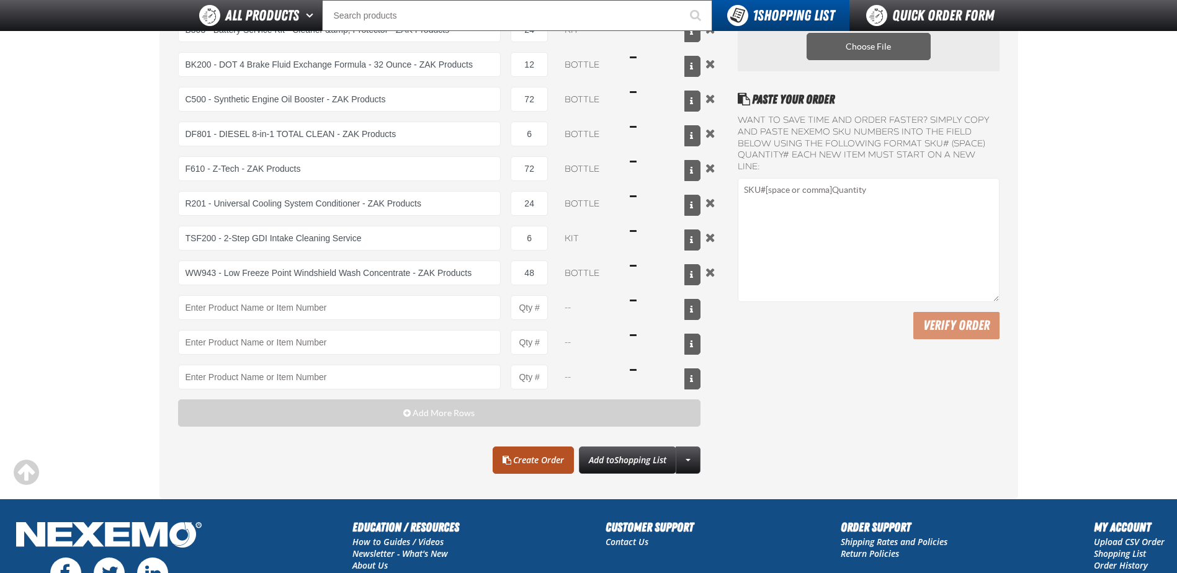
click at [520, 455] on link "Create Order" at bounding box center [533, 460] width 81 height 27
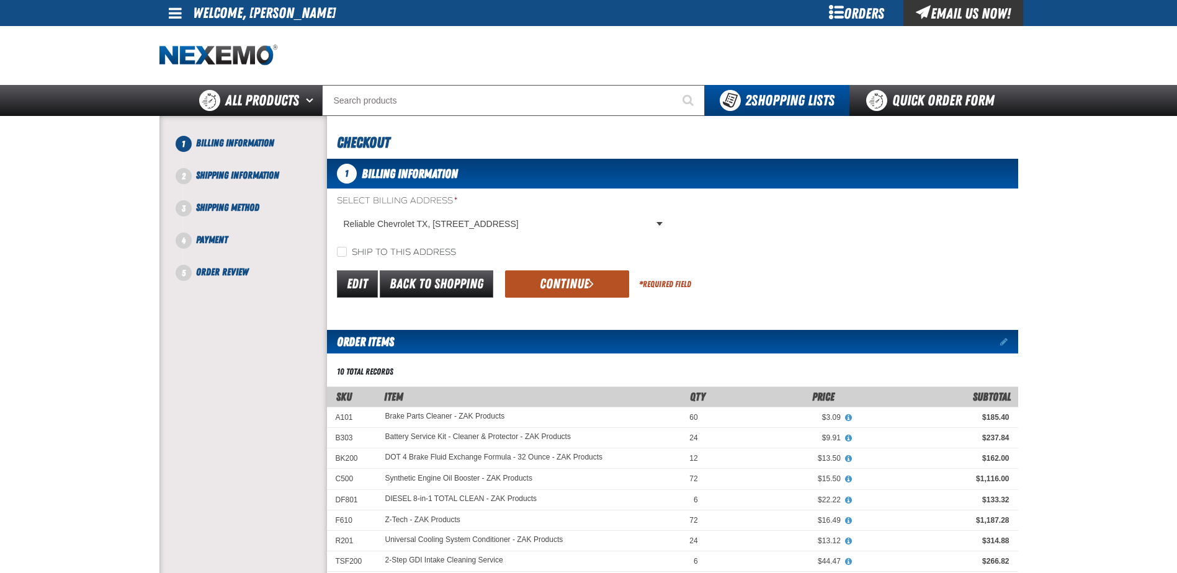
click at [556, 292] on button "Continue" at bounding box center [567, 284] width 124 height 27
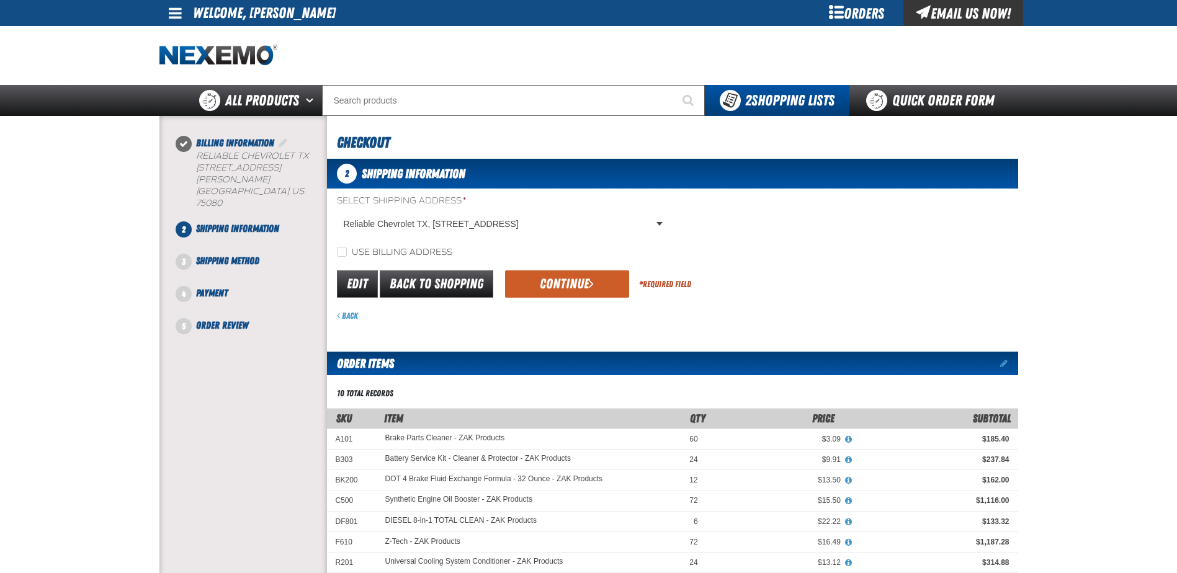
click at [556, 292] on button "Continue" at bounding box center [567, 284] width 124 height 27
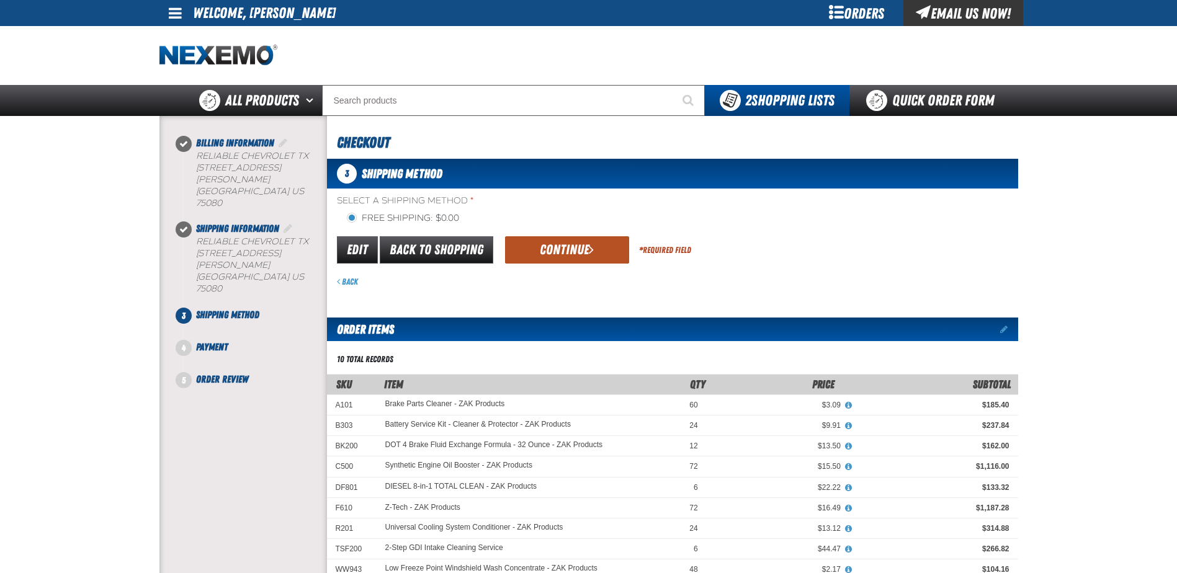
click at [543, 256] on button "Continue" at bounding box center [567, 249] width 124 height 27
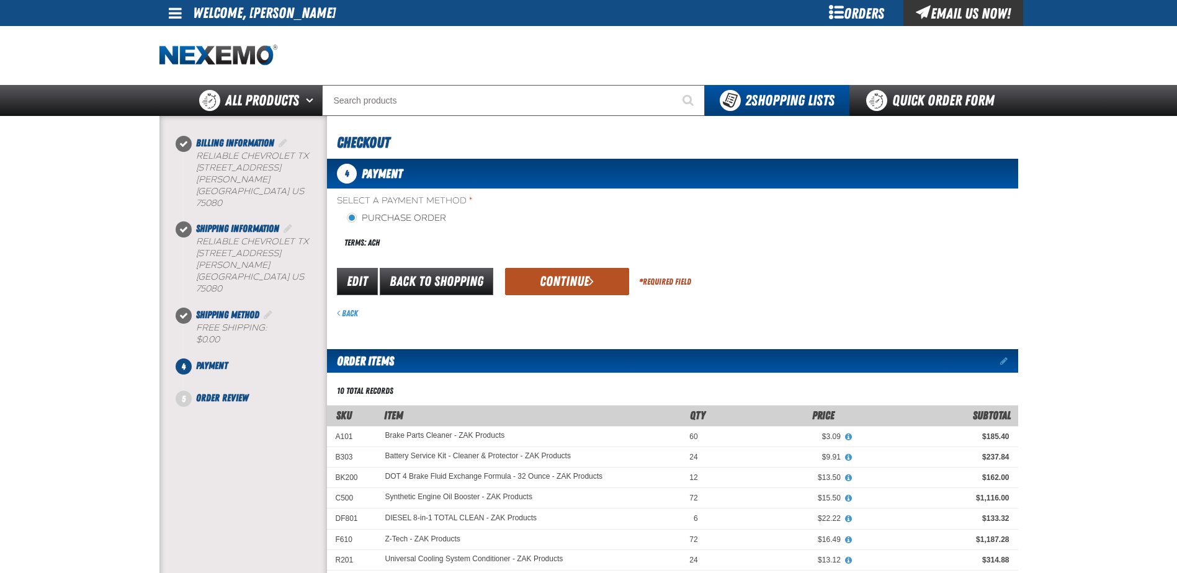
click at [545, 271] on button "Continue" at bounding box center [567, 281] width 124 height 27
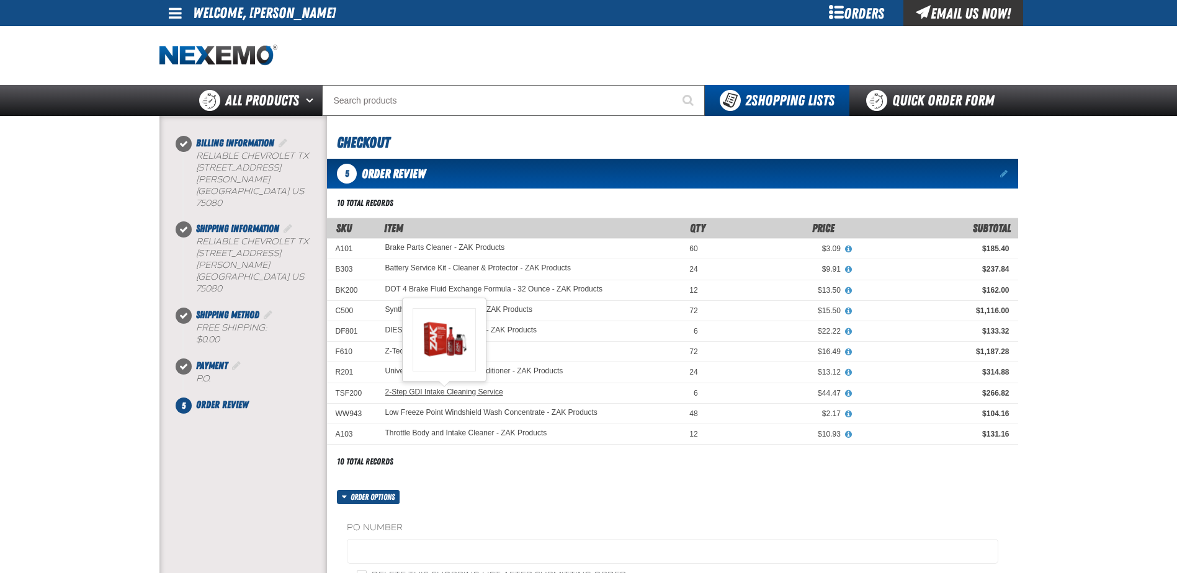
scroll to position [62, 0]
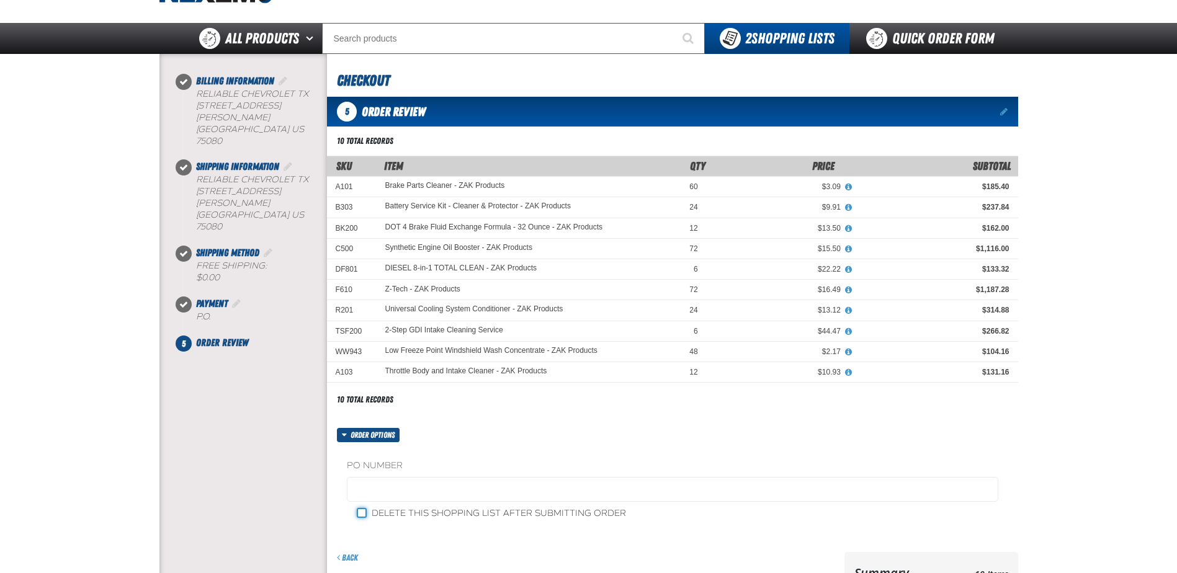
click at [363, 515] on input "Delete this shopping list after submitting order" at bounding box center [362, 513] width 10 height 10
checkbox input "true"
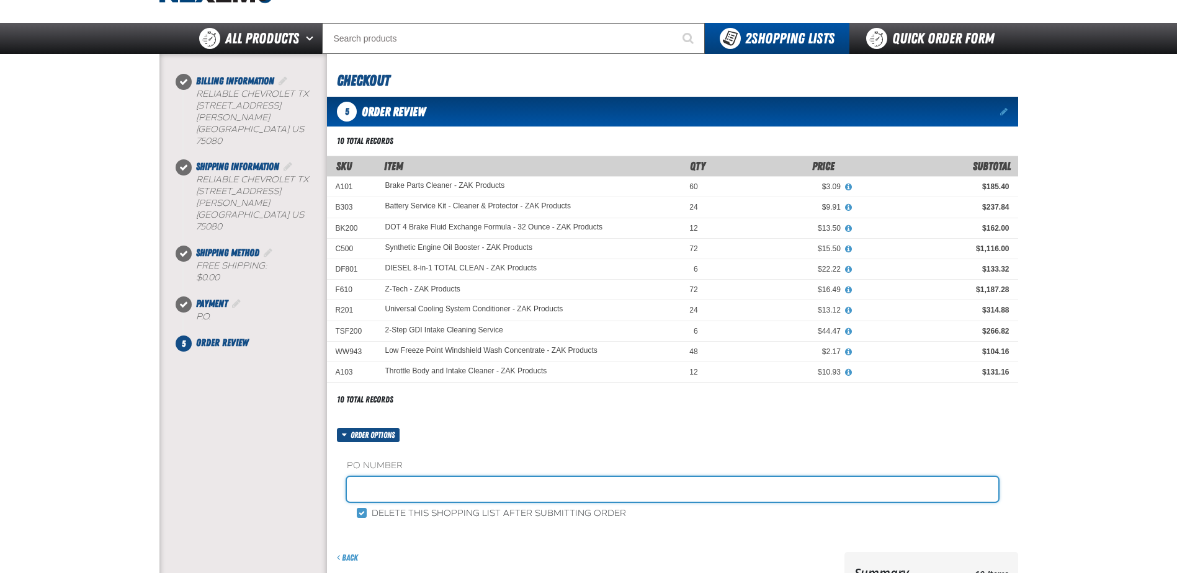
click at [383, 488] on input "text" at bounding box center [673, 489] width 652 height 25
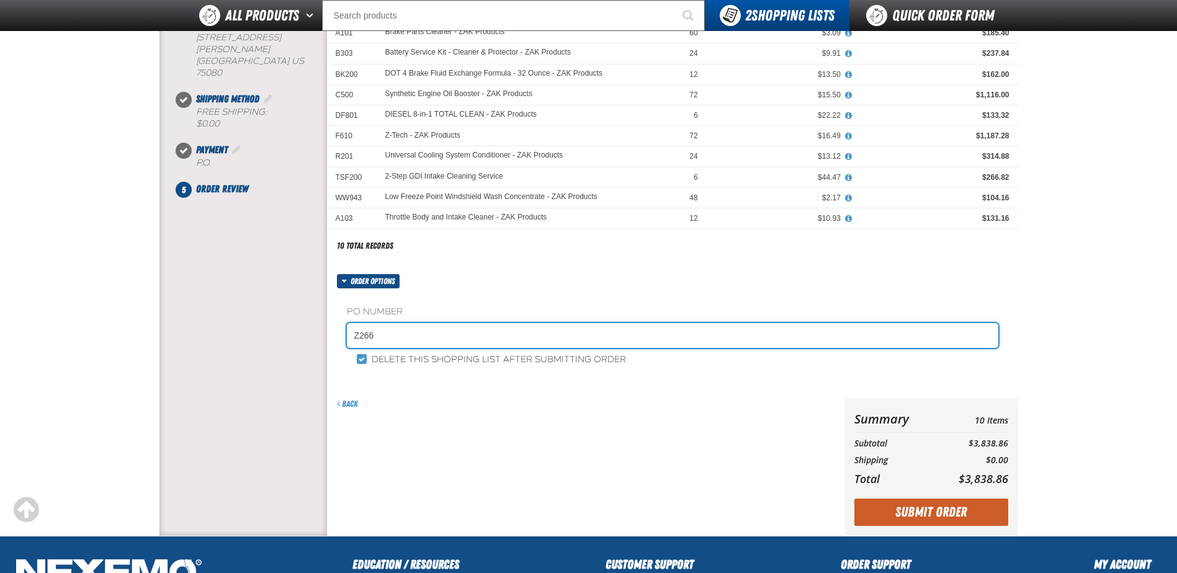
scroll to position [186, 0]
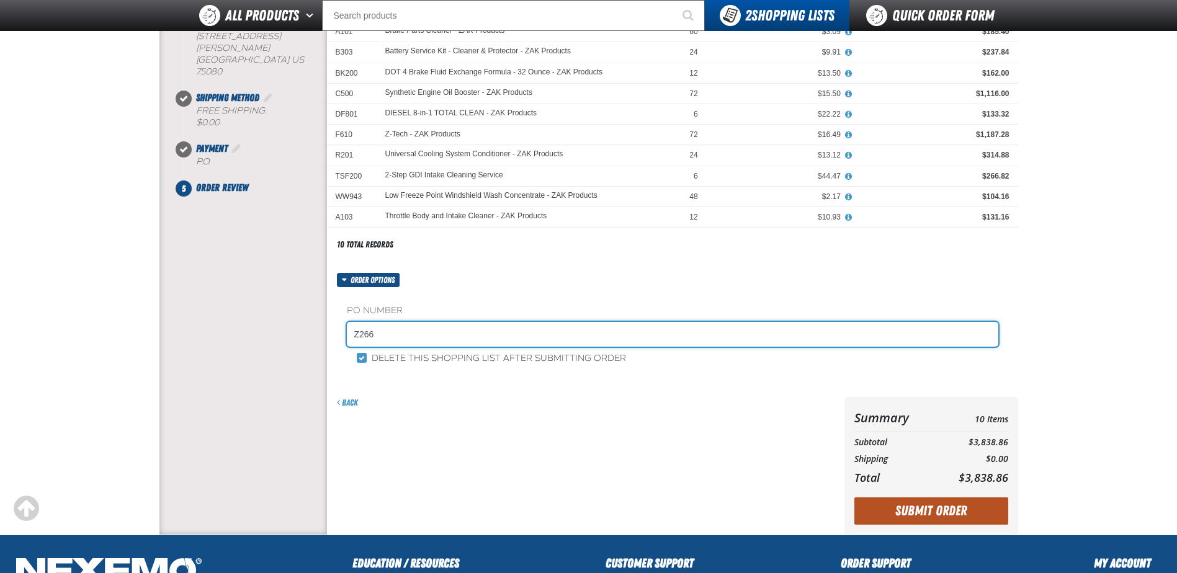
type input "Z266"
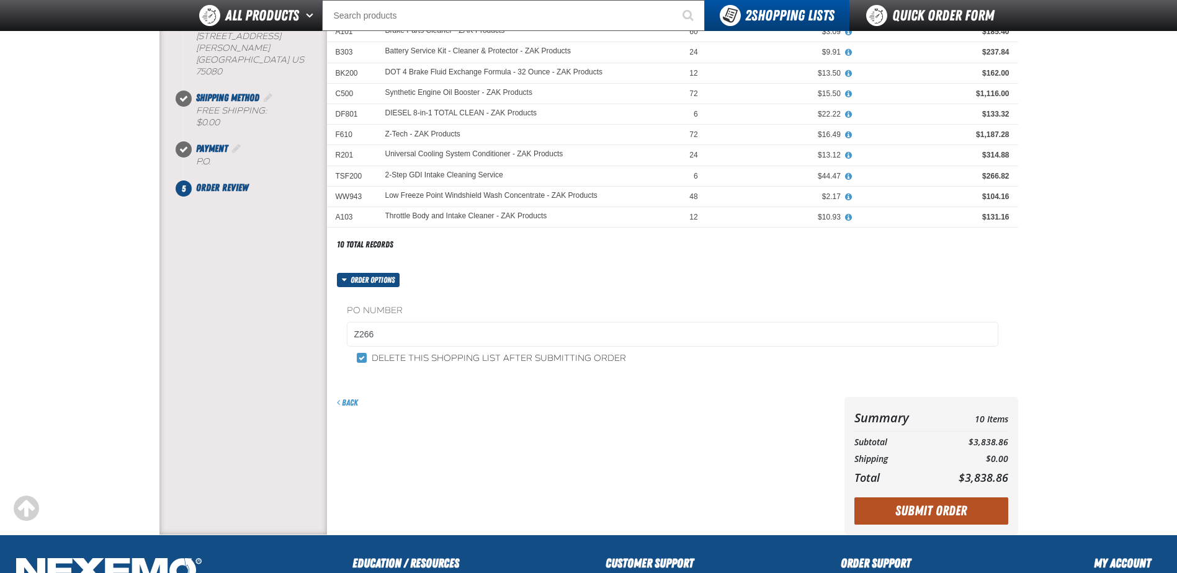
click at [924, 509] on button "Submit Order" at bounding box center [931, 511] width 154 height 27
